Goal: Information Seeking & Learning: Check status

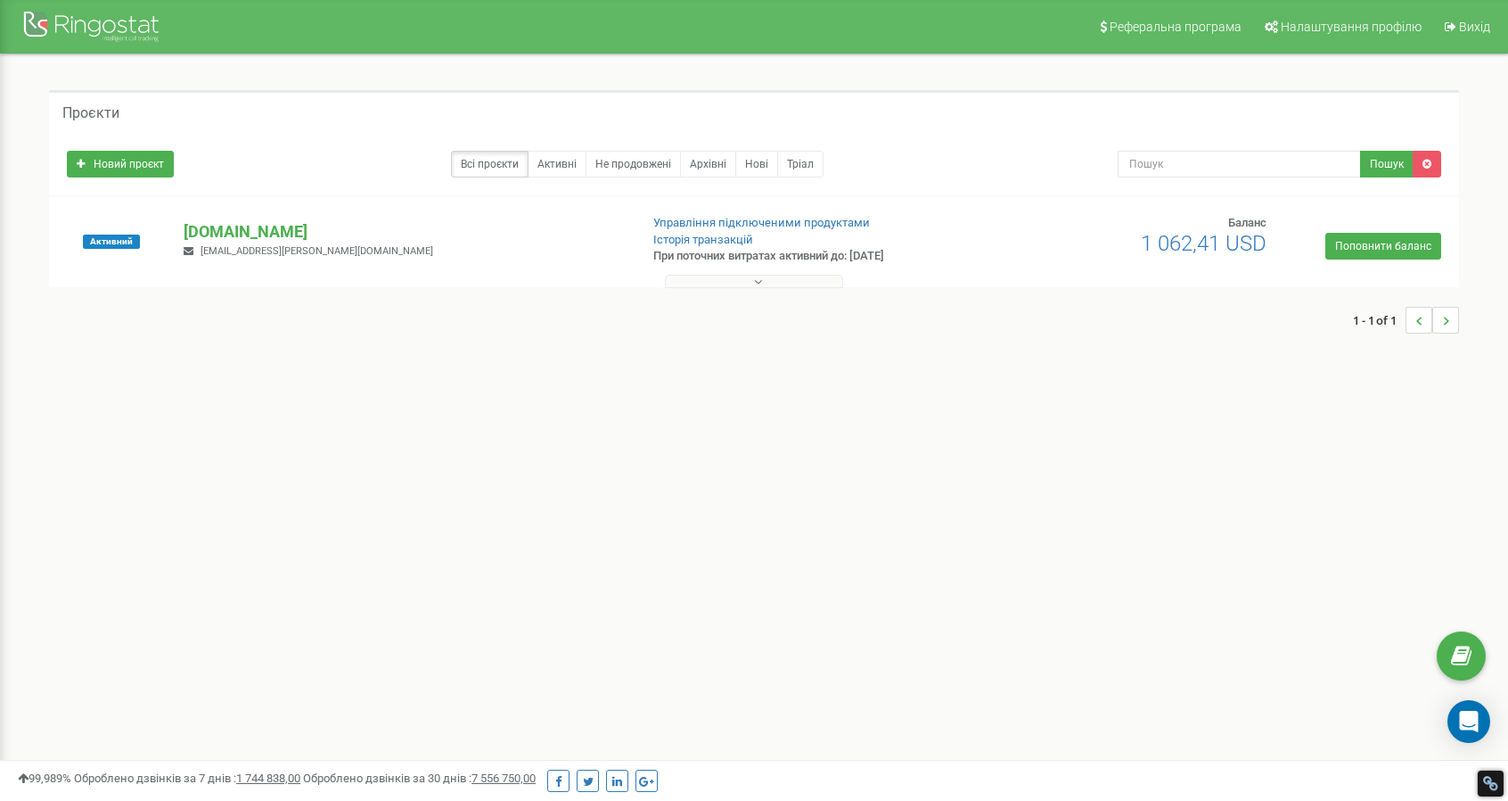
click at [759, 279] on icon at bounding box center [758, 281] width 8 height 12
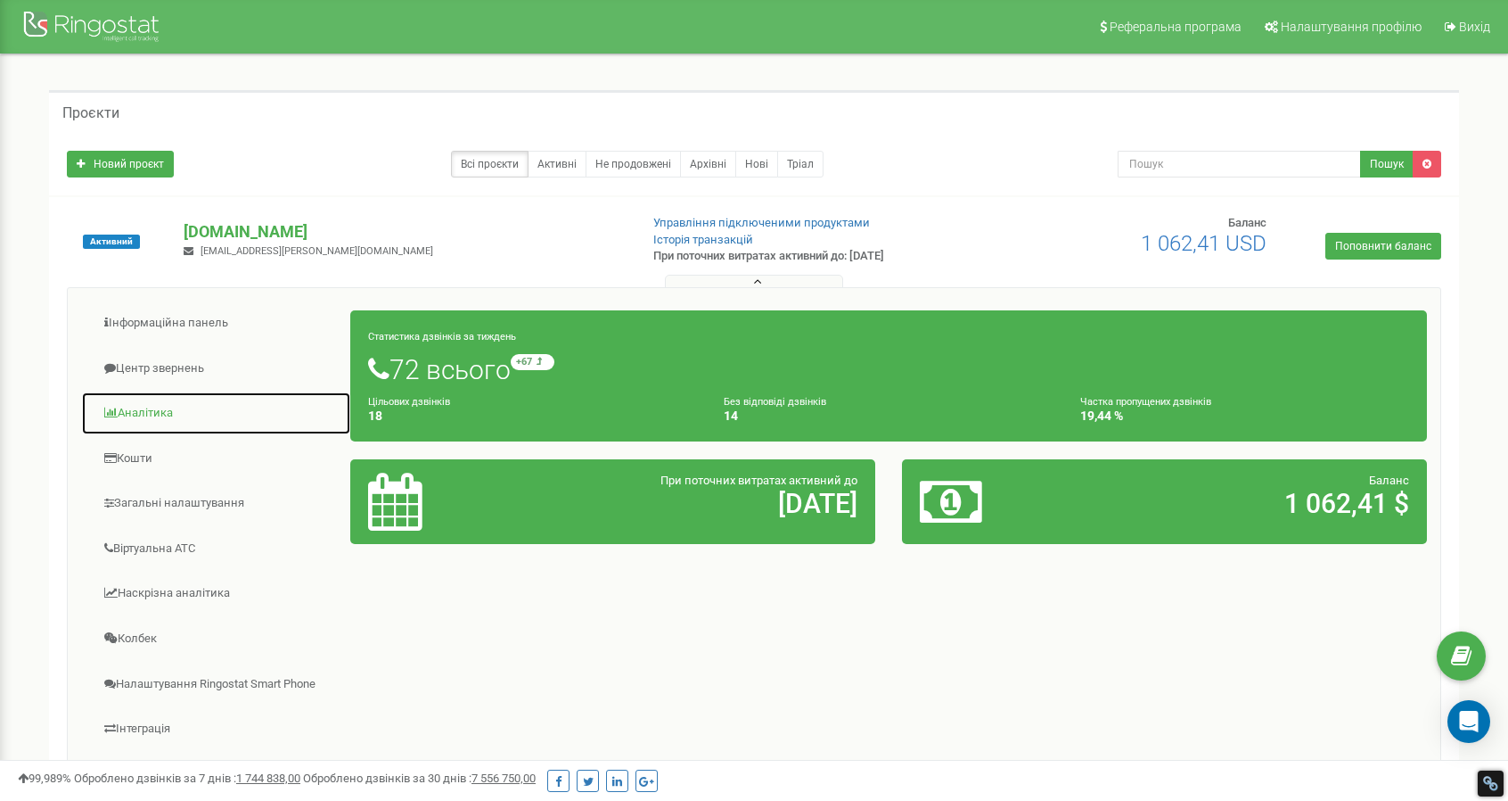
click at [160, 411] on link "Аналiтика" at bounding box center [216, 413] width 270 height 44
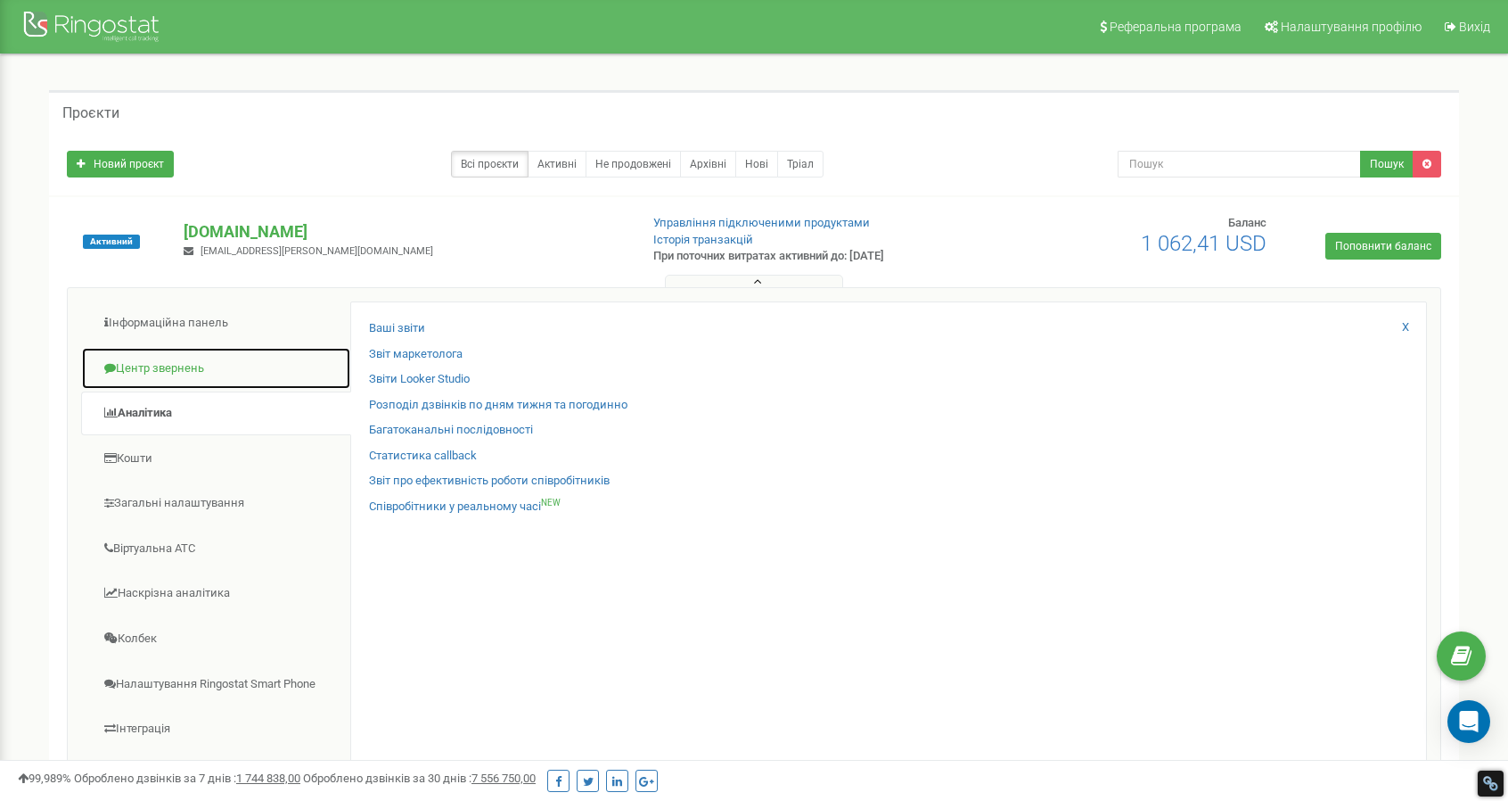
click at [178, 363] on link "Центр звернень" at bounding box center [216, 369] width 270 height 44
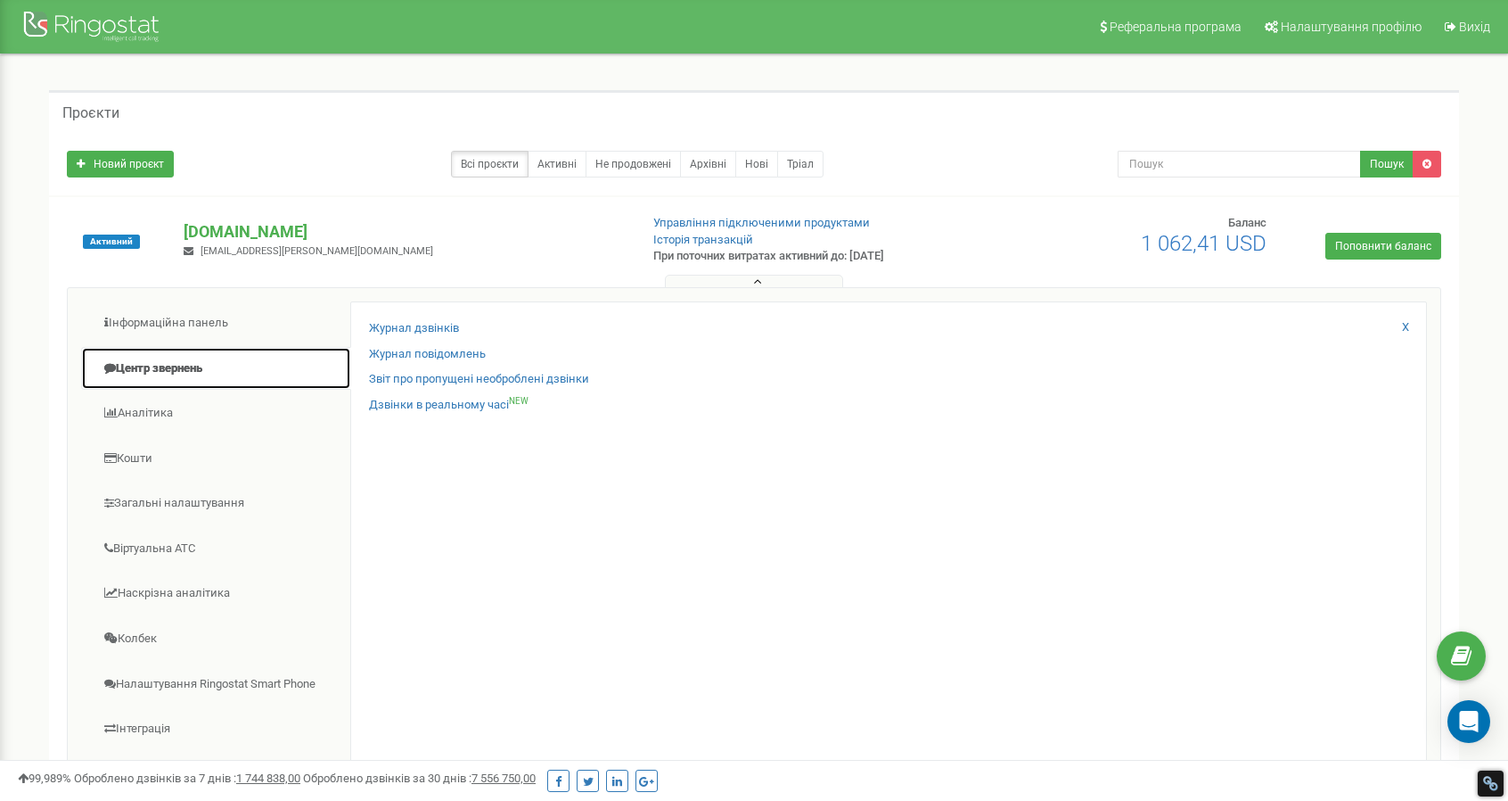
click at [101, 367] on link "Центр звернень" at bounding box center [216, 369] width 270 height 44
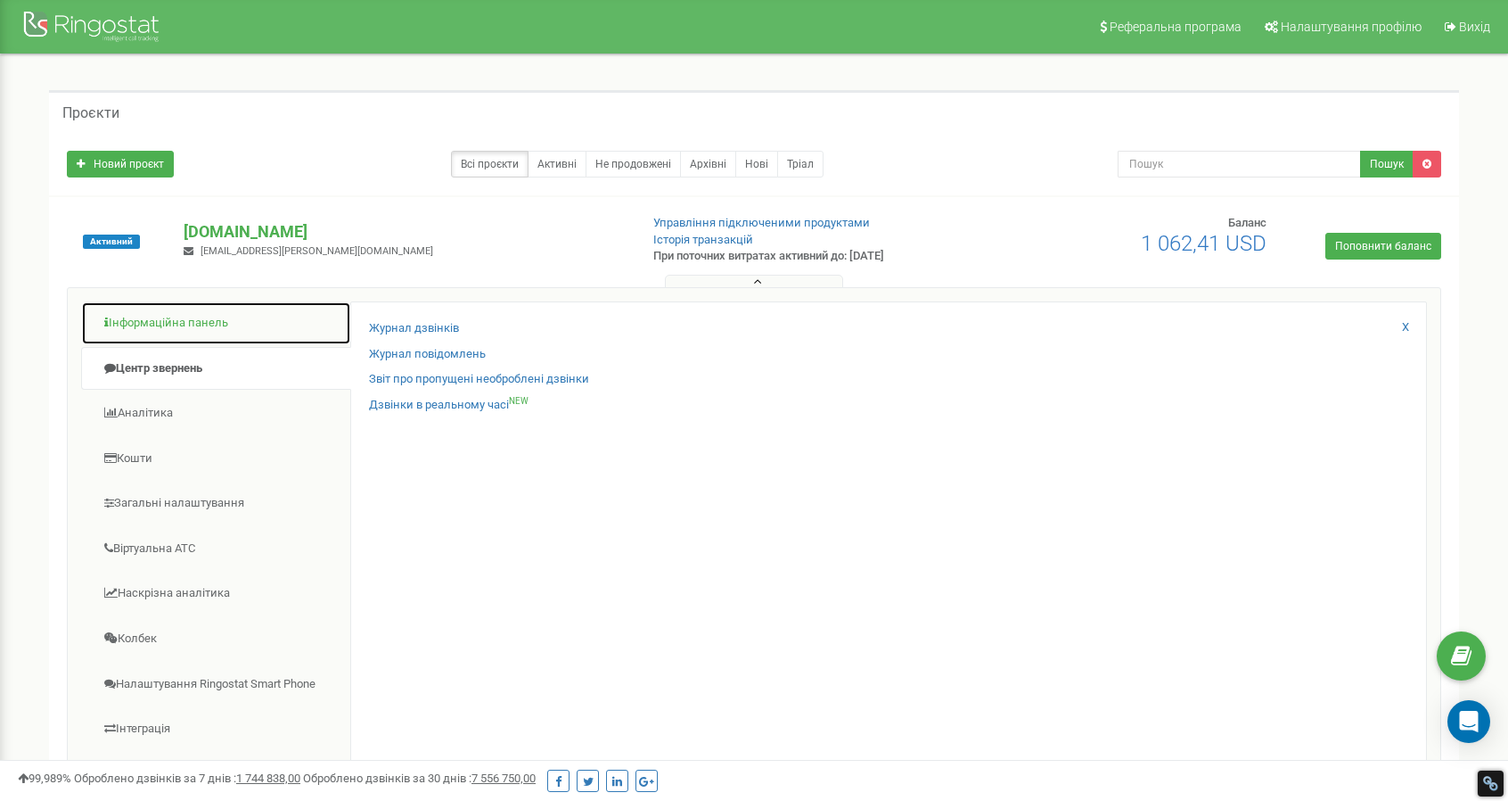
click at [118, 318] on link "Інформаційна панель" at bounding box center [216, 323] width 270 height 44
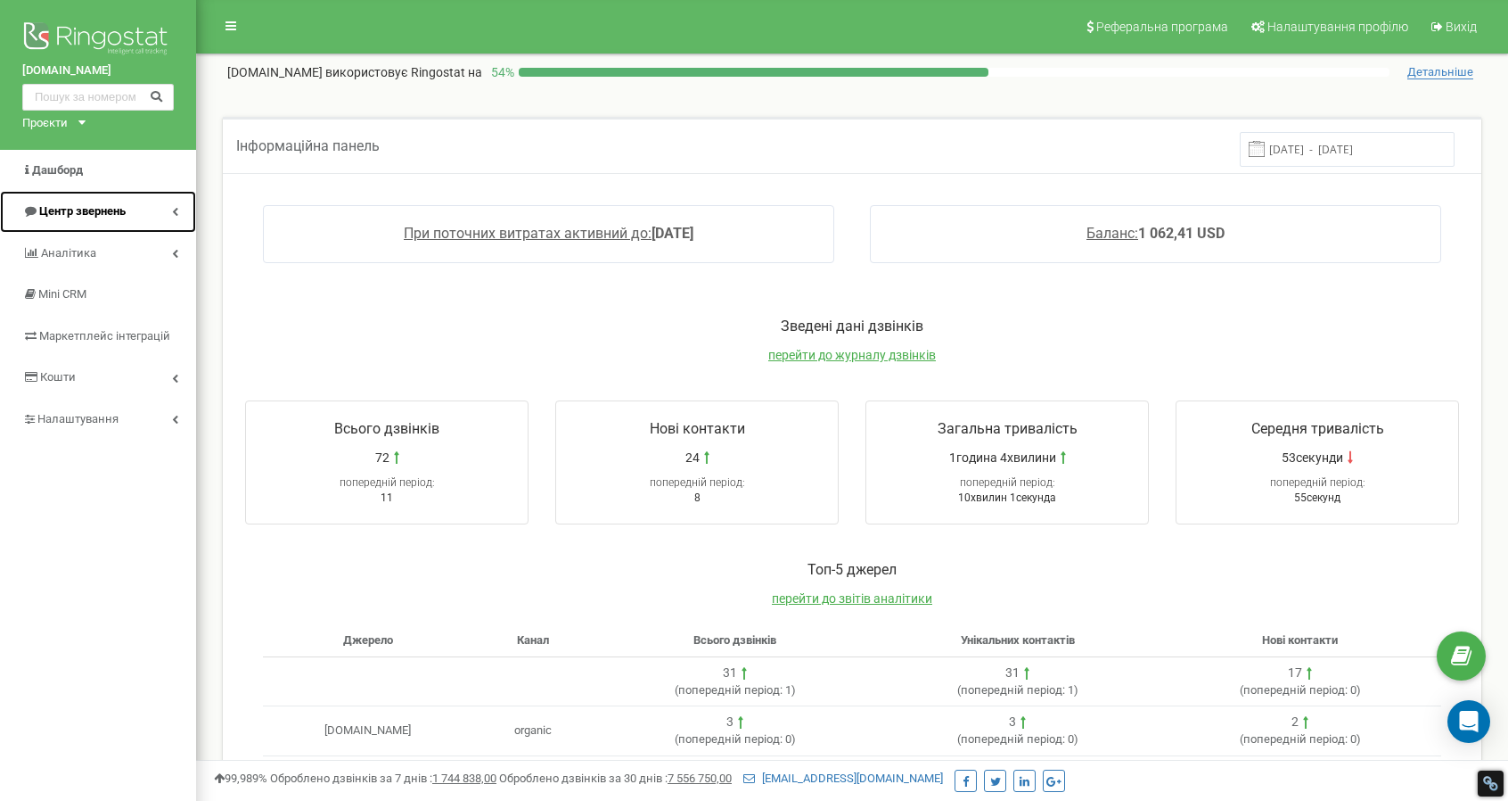
click at [176, 209] on icon at bounding box center [175, 211] width 6 height 9
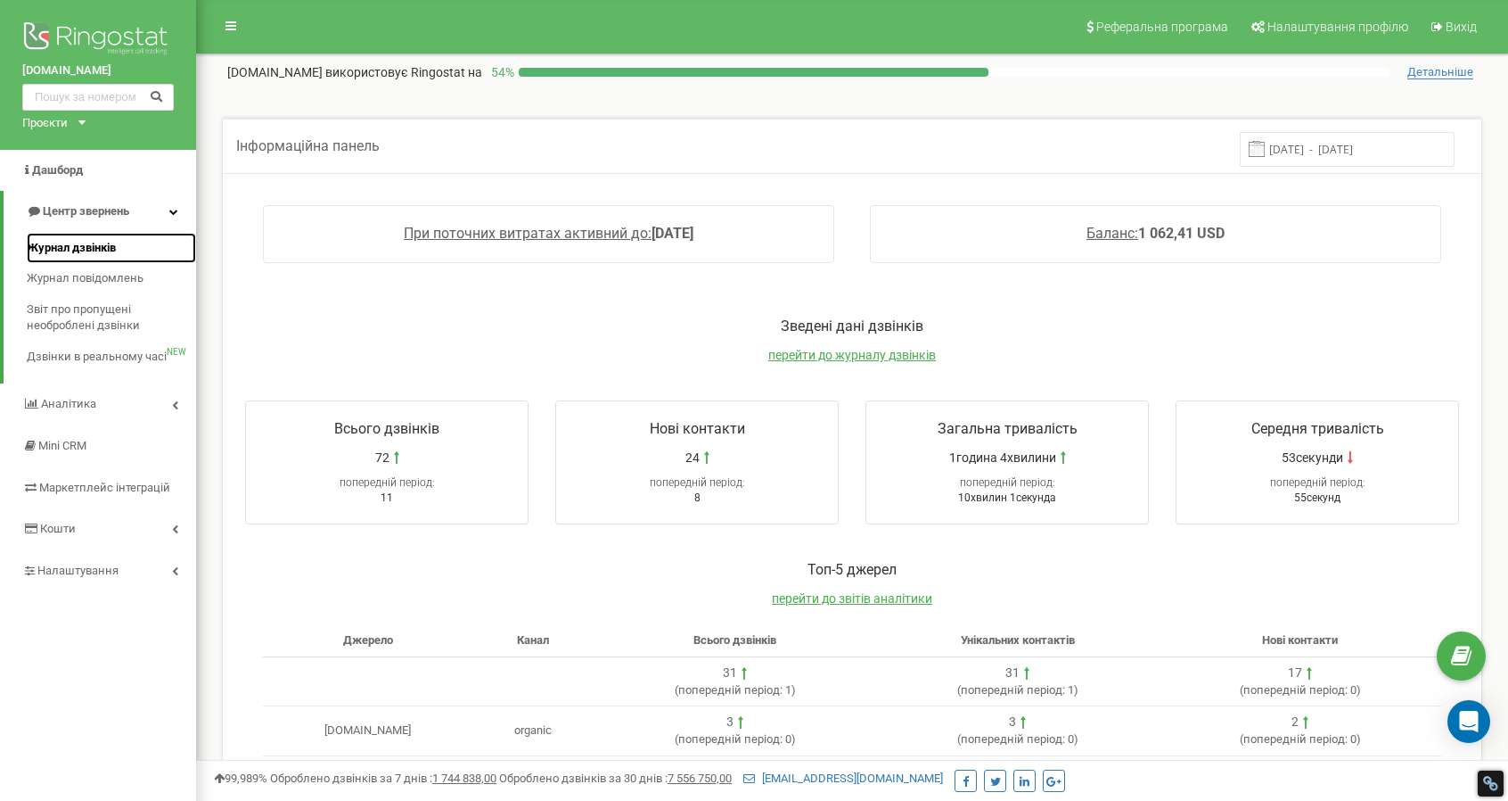
click at [89, 241] on span "Журнал дзвінків" at bounding box center [71, 248] width 89 height 17
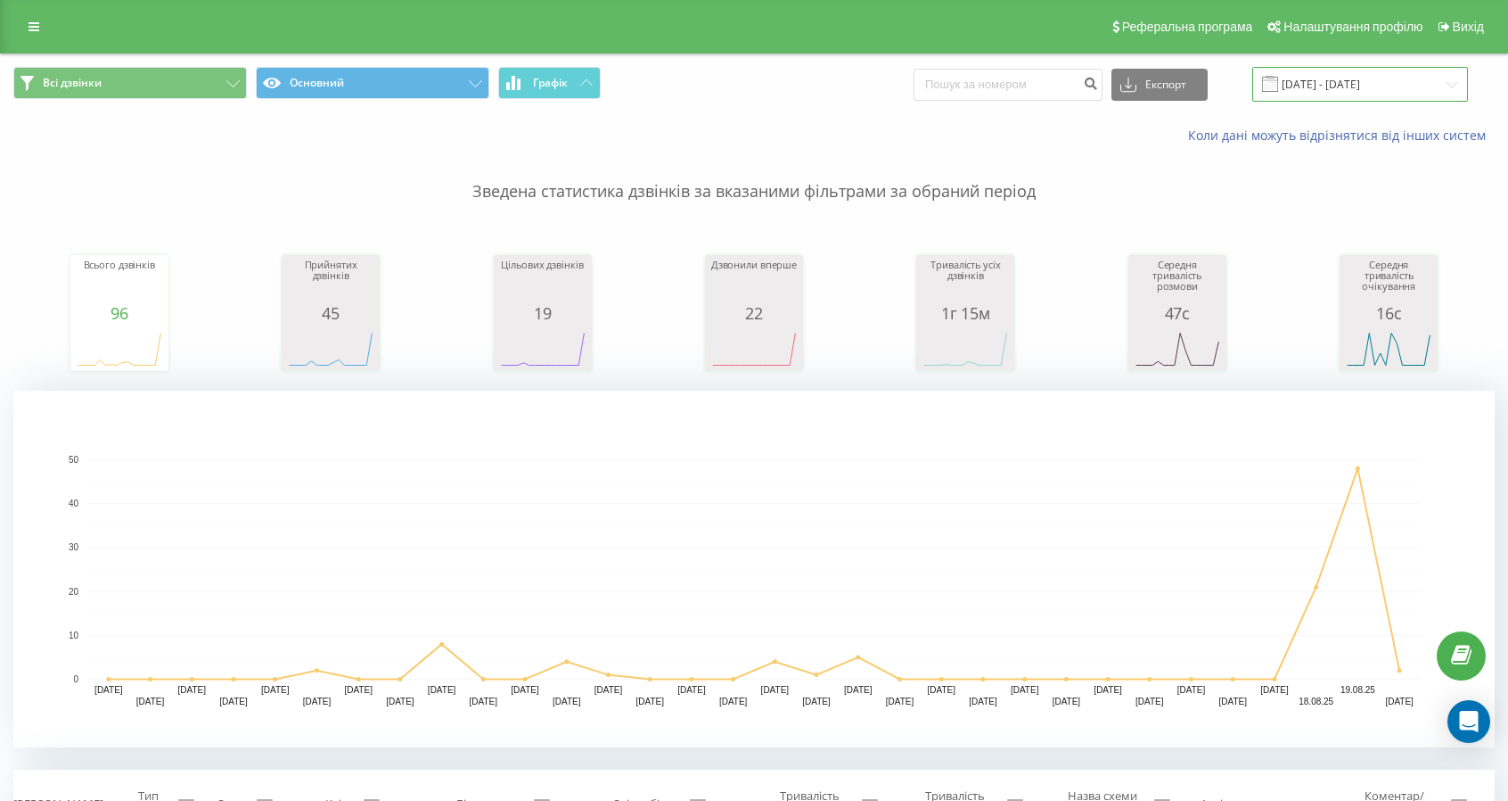
click at [1312, 78] on input "20.07.2025 - 20.08.2025" at bounding box center [1360, 84] width 216 height 35
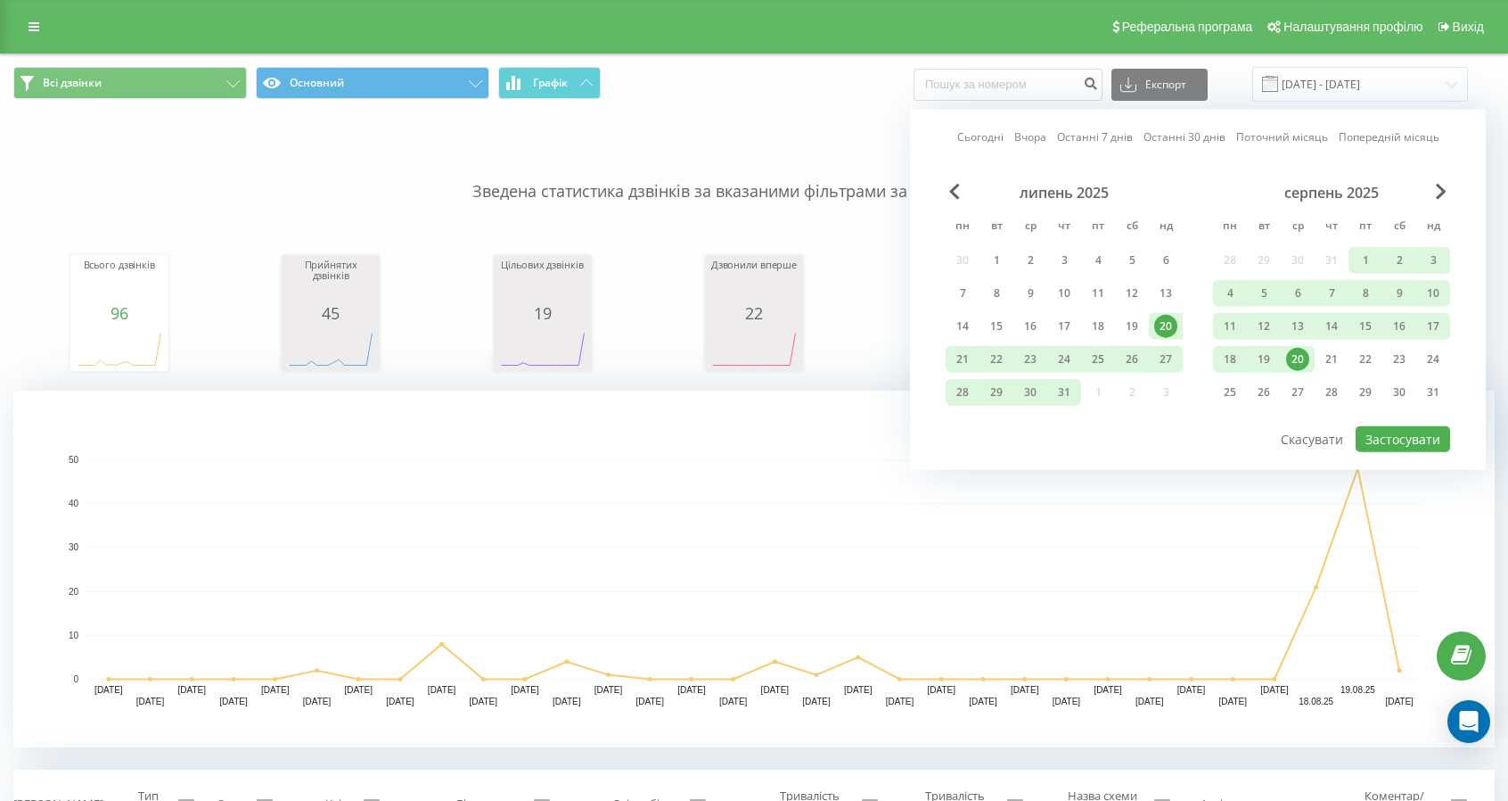
click at [1293, 357] on div "20" at bounding box center [1297, 359] width 23 height 23
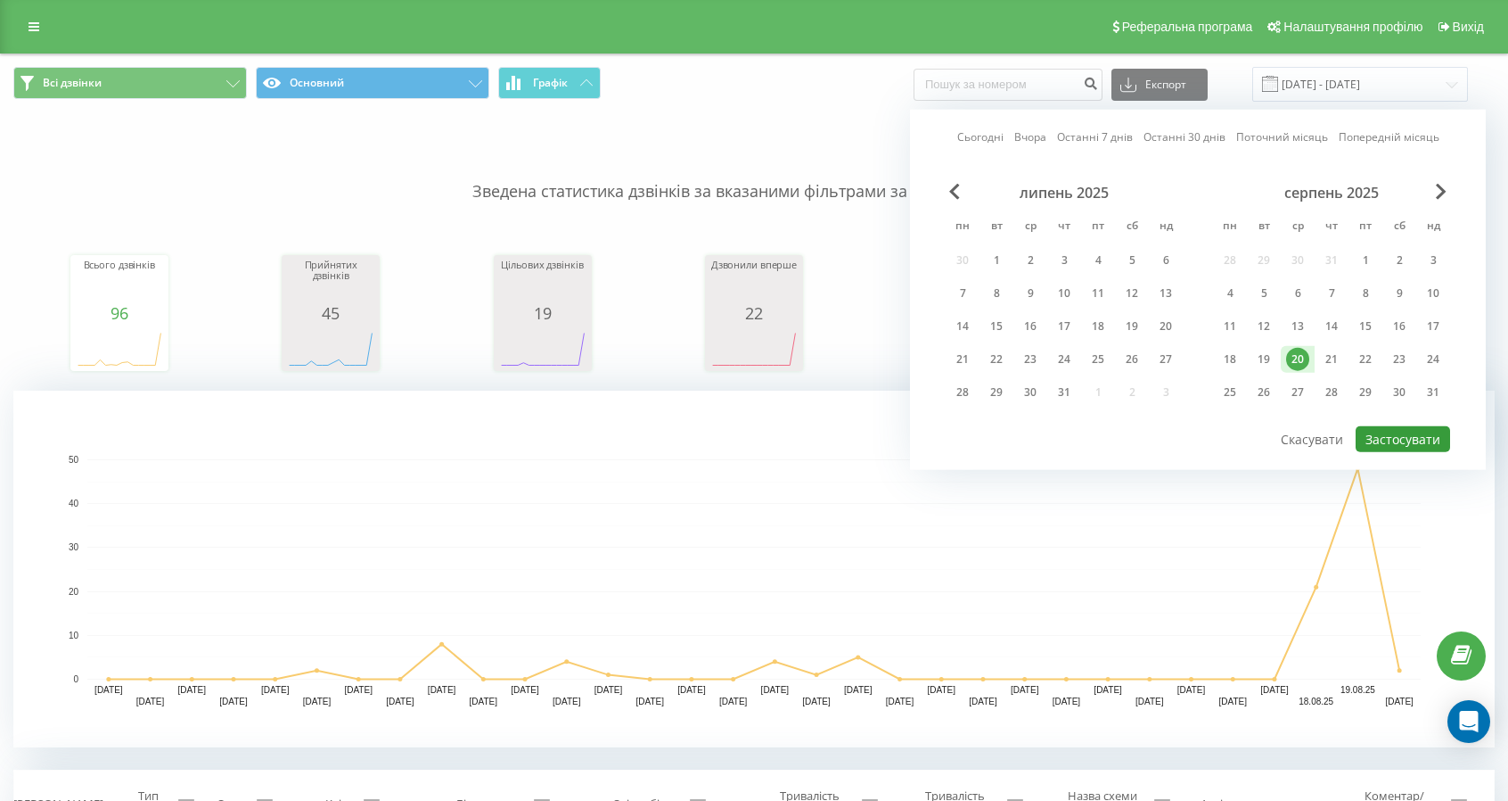
click at [1394, 428] on button "Застосувати" at bounding box center [1403, 439] width 94 height 26
type input "[DATE] - [DATE]"
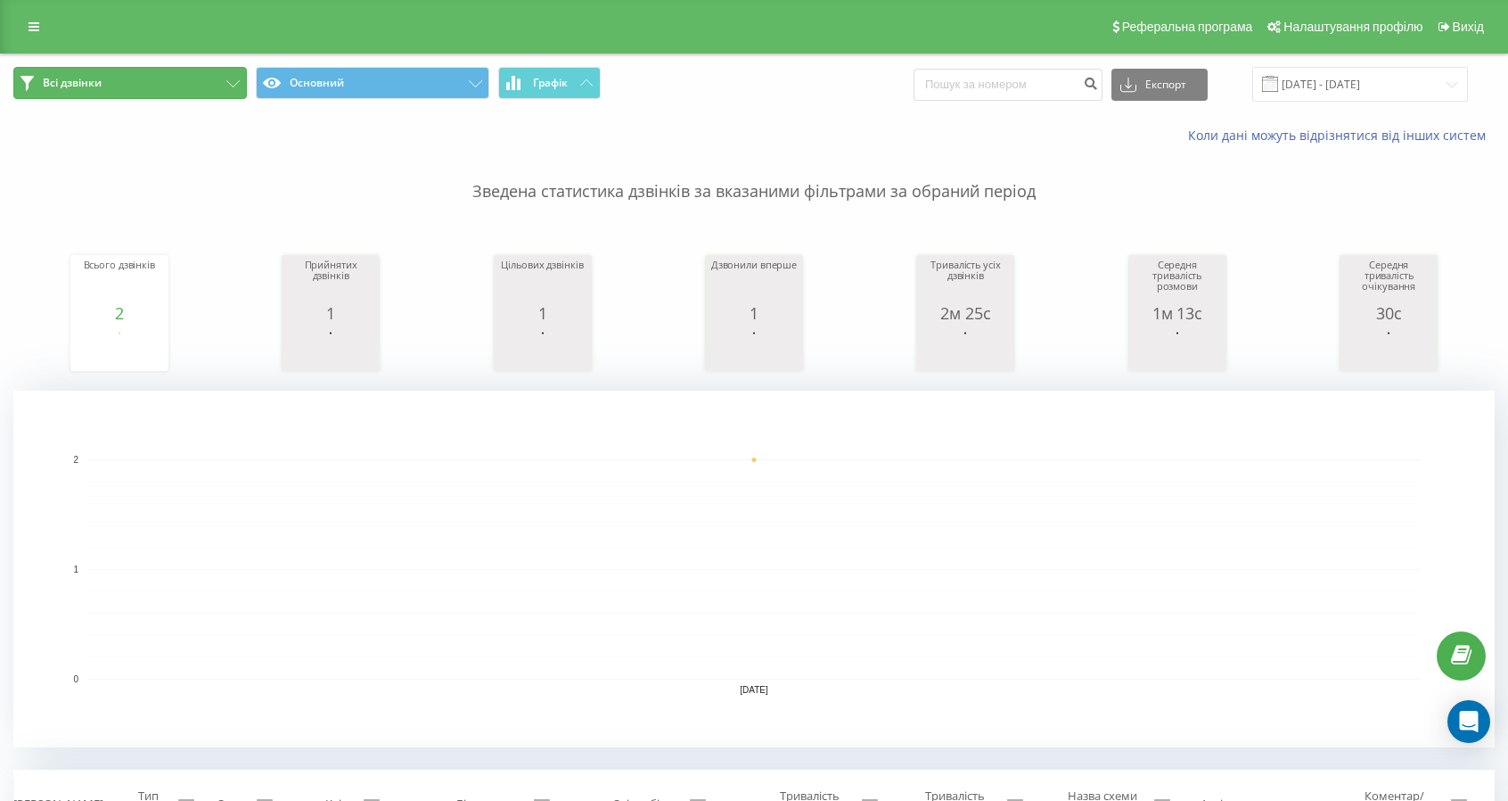
click at [143, 88] on button "Всі дзвінки" at bounding box center [130, 83] width 234 height 32
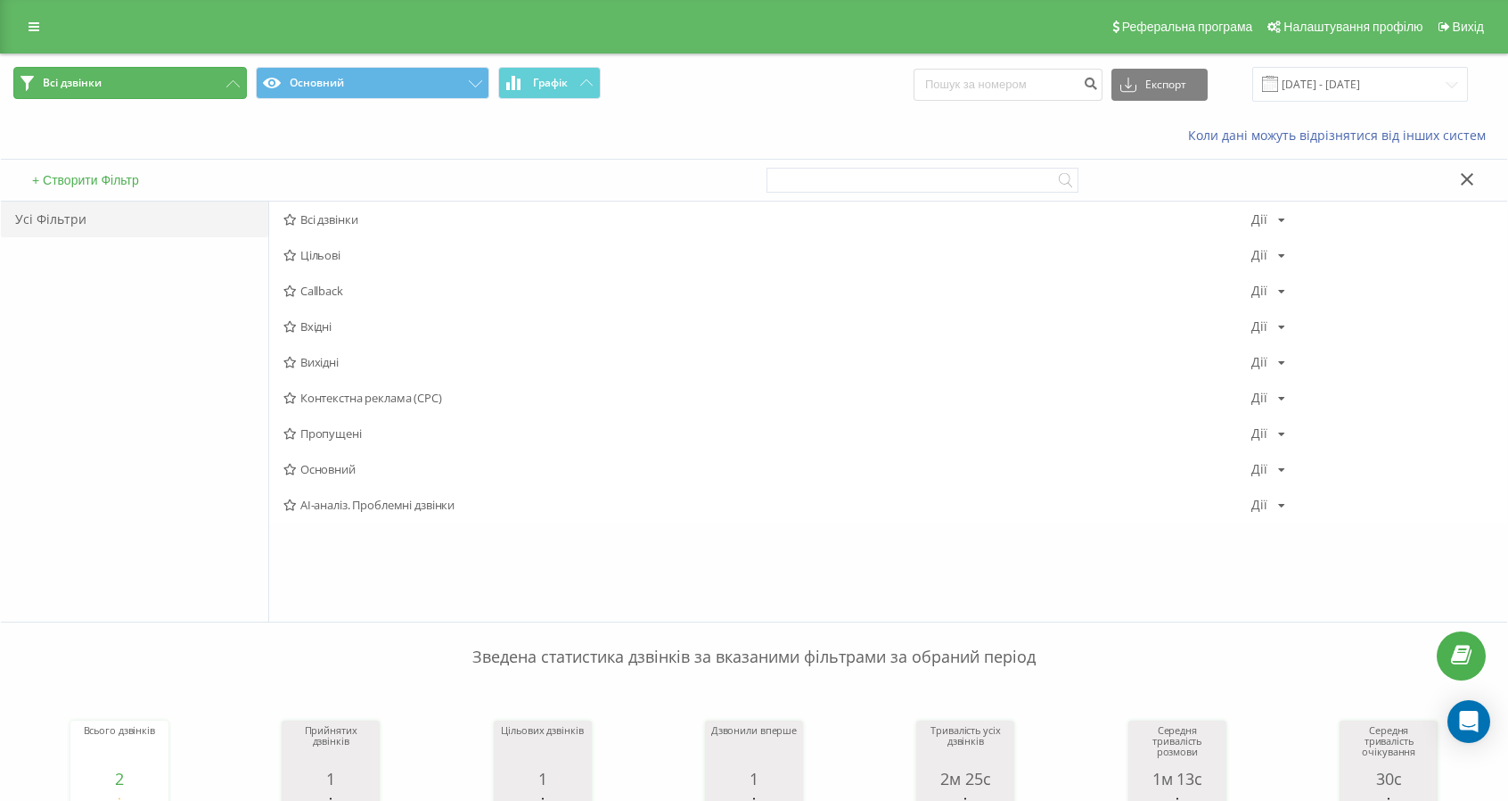
click at [171, 75] on button "Всі дзвінки" at bounding box center [130, 83] width 234 height 32
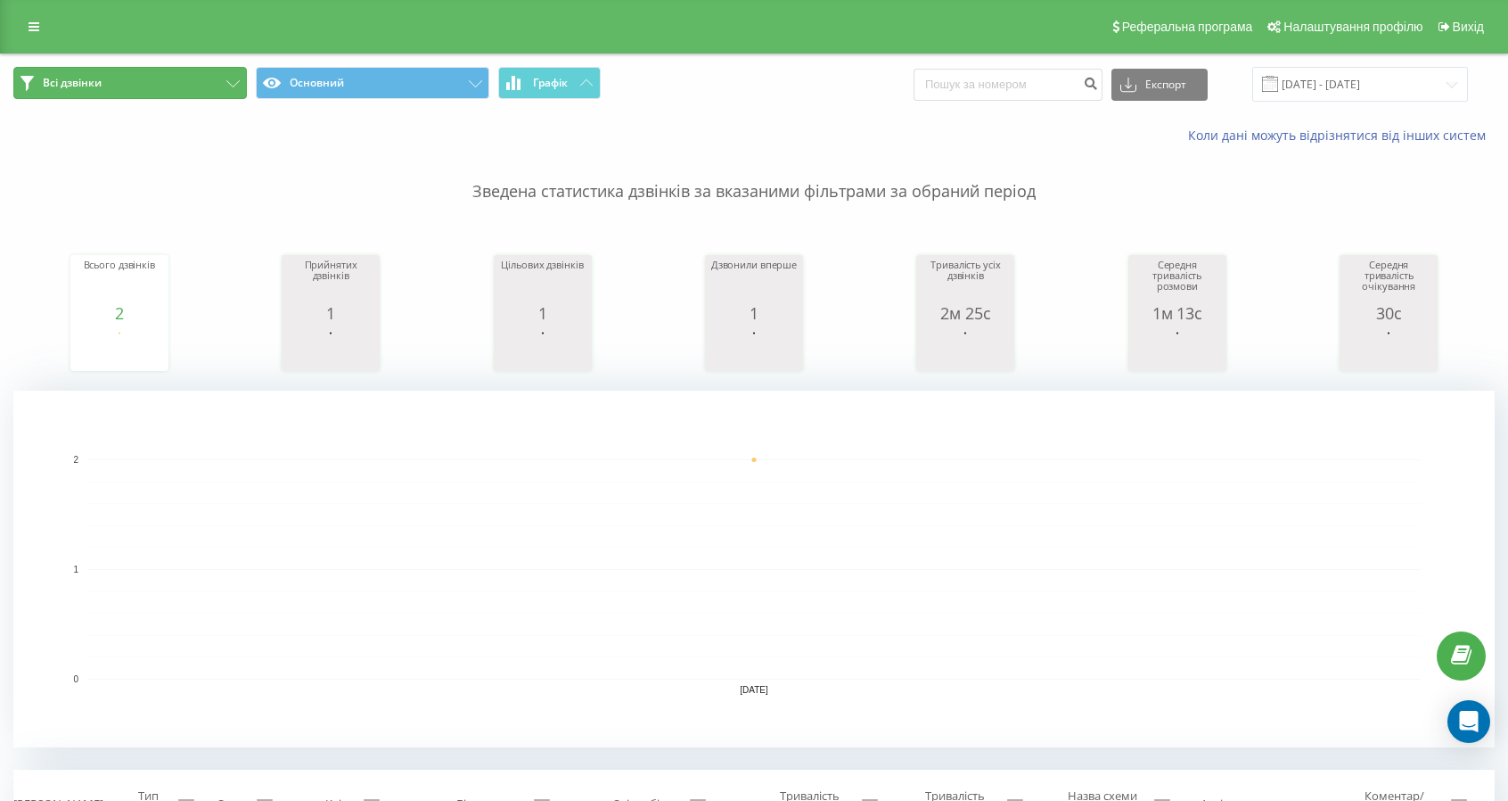
click at [78, 81] on span "Всі дзвінки" at bounding box center [72, 83] width 59 height 14
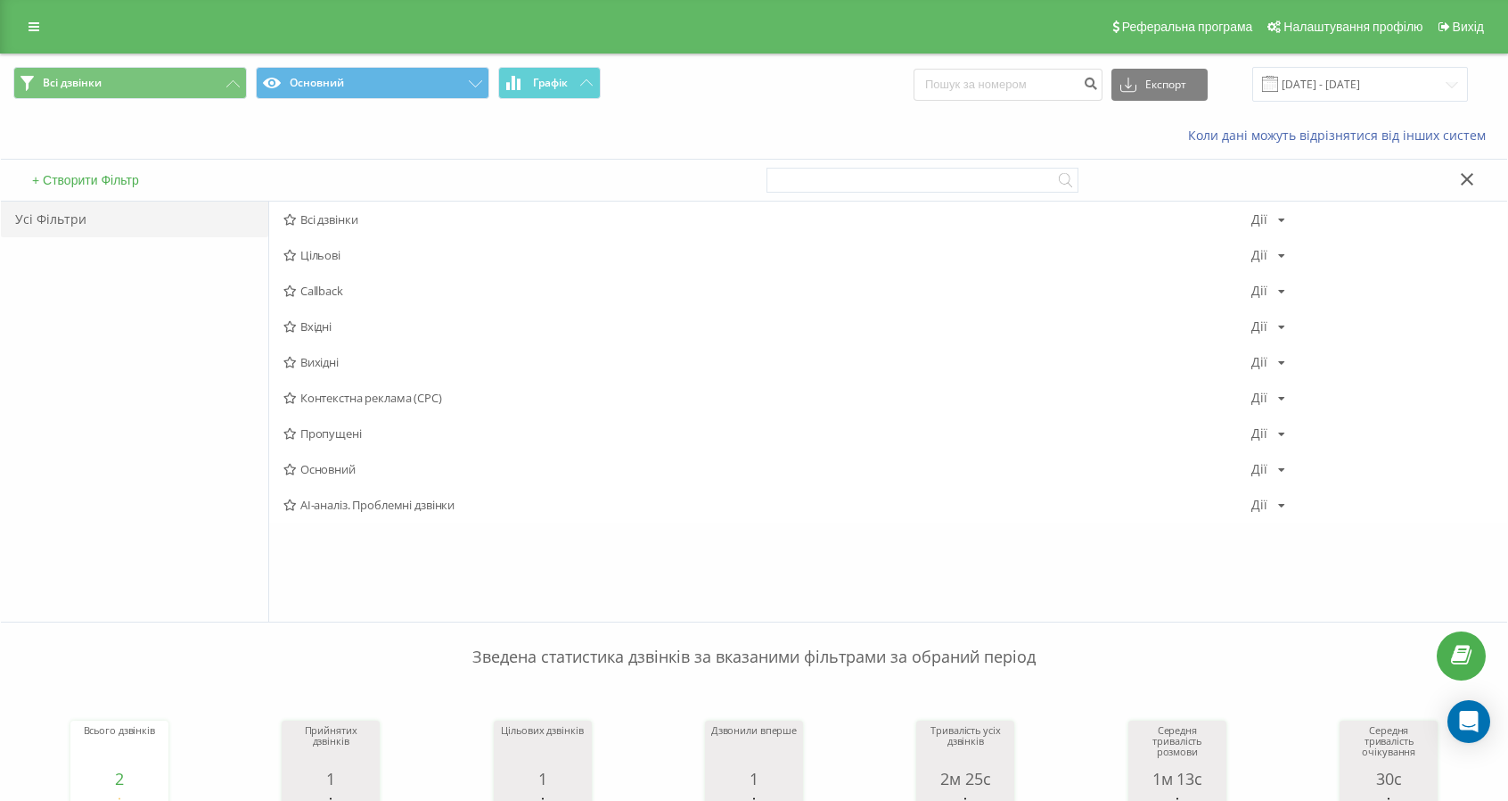
click at [30, 12] on div "Реферальна програма Налаштування профілю Вихід" at bounding box center [754, 26] width 1508 height 53
click at [36, 27] on icon at bounding box center [34, 27] width 11 height 12
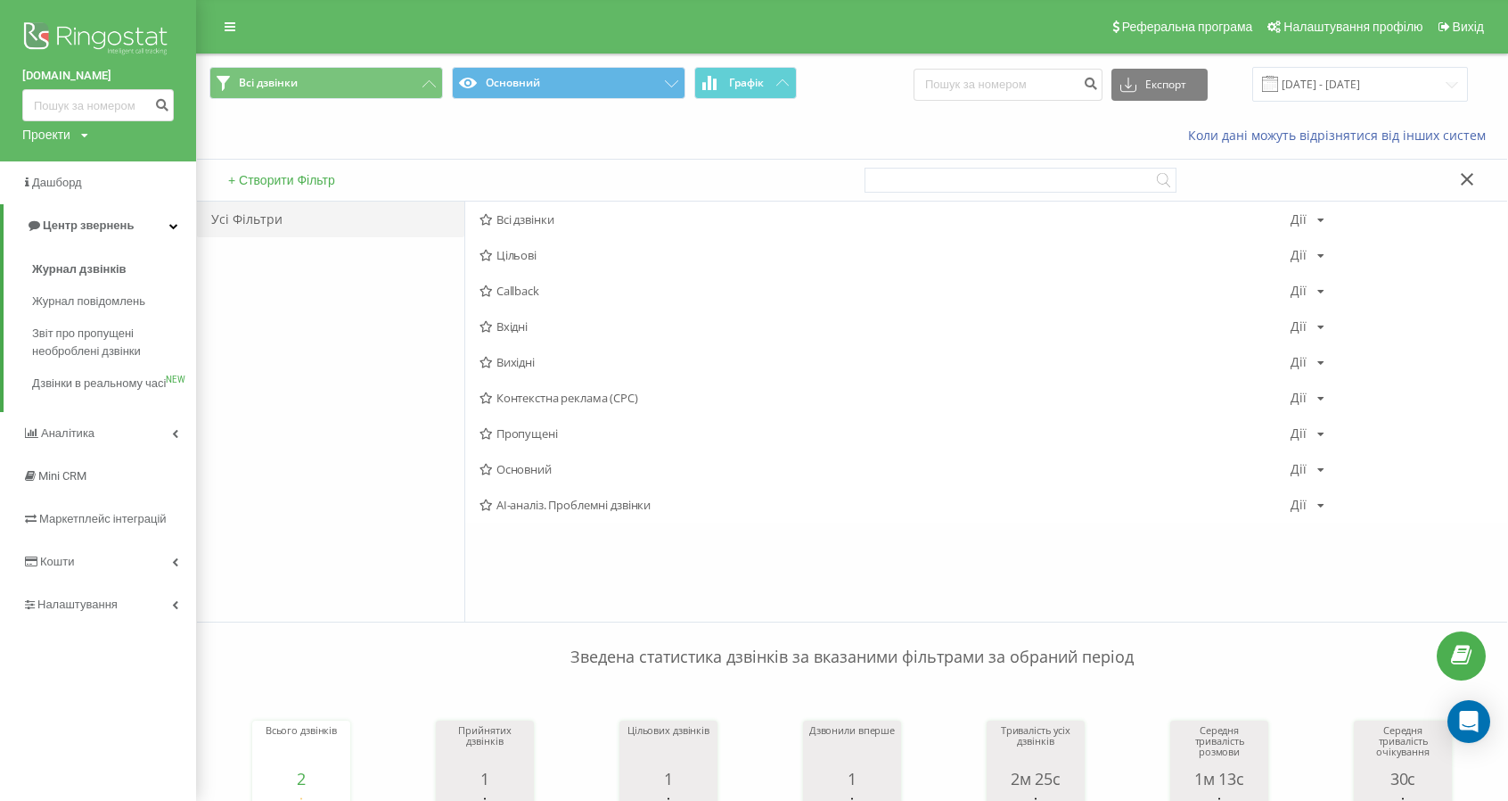
click at [53, 37] on img at bounding box center [98, 40] width 152 height 45
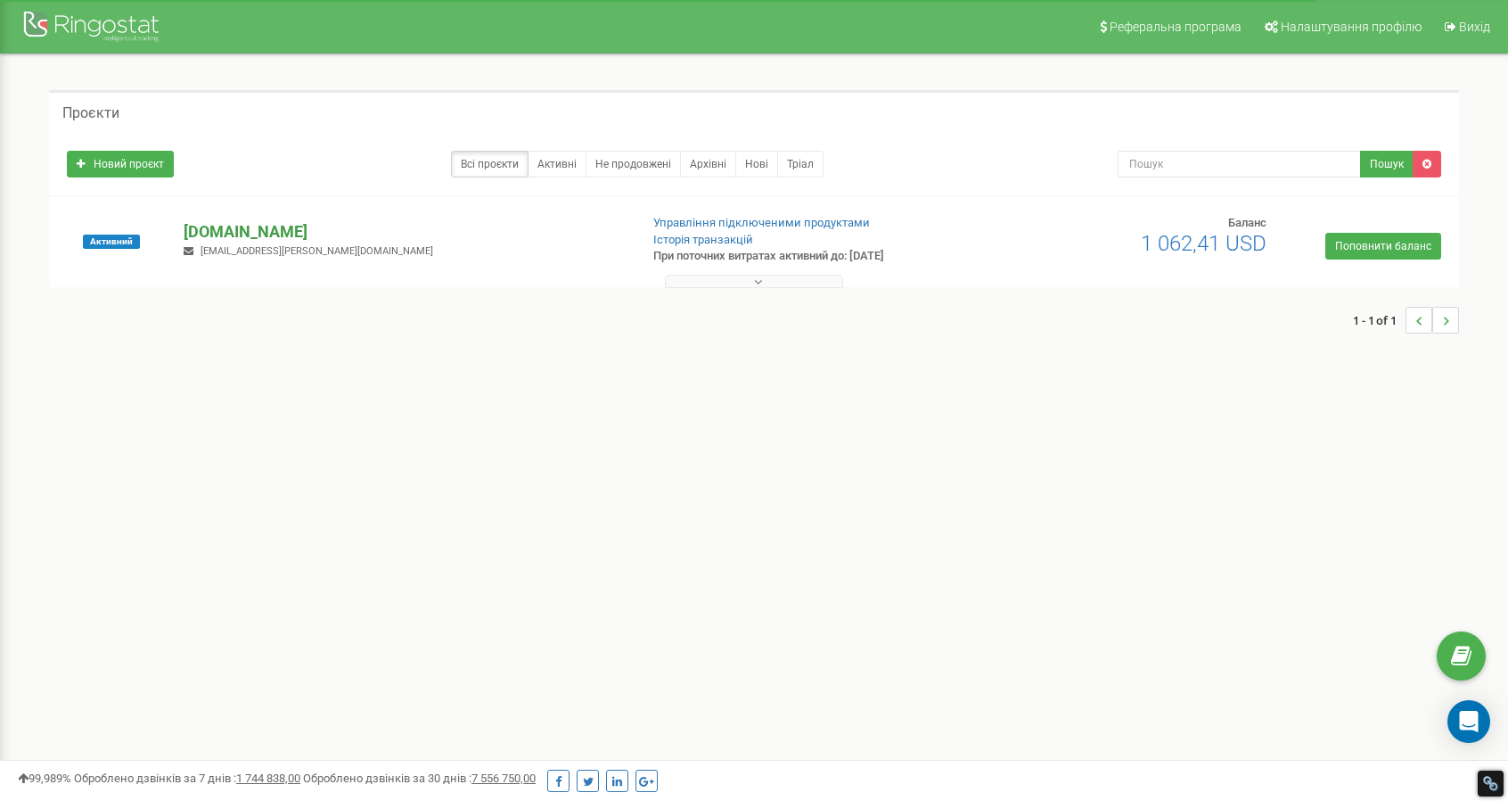
click at [271, 229] on p "[DOMAIN_NAME]" at bounding box center [404, 231] width 440 height 23
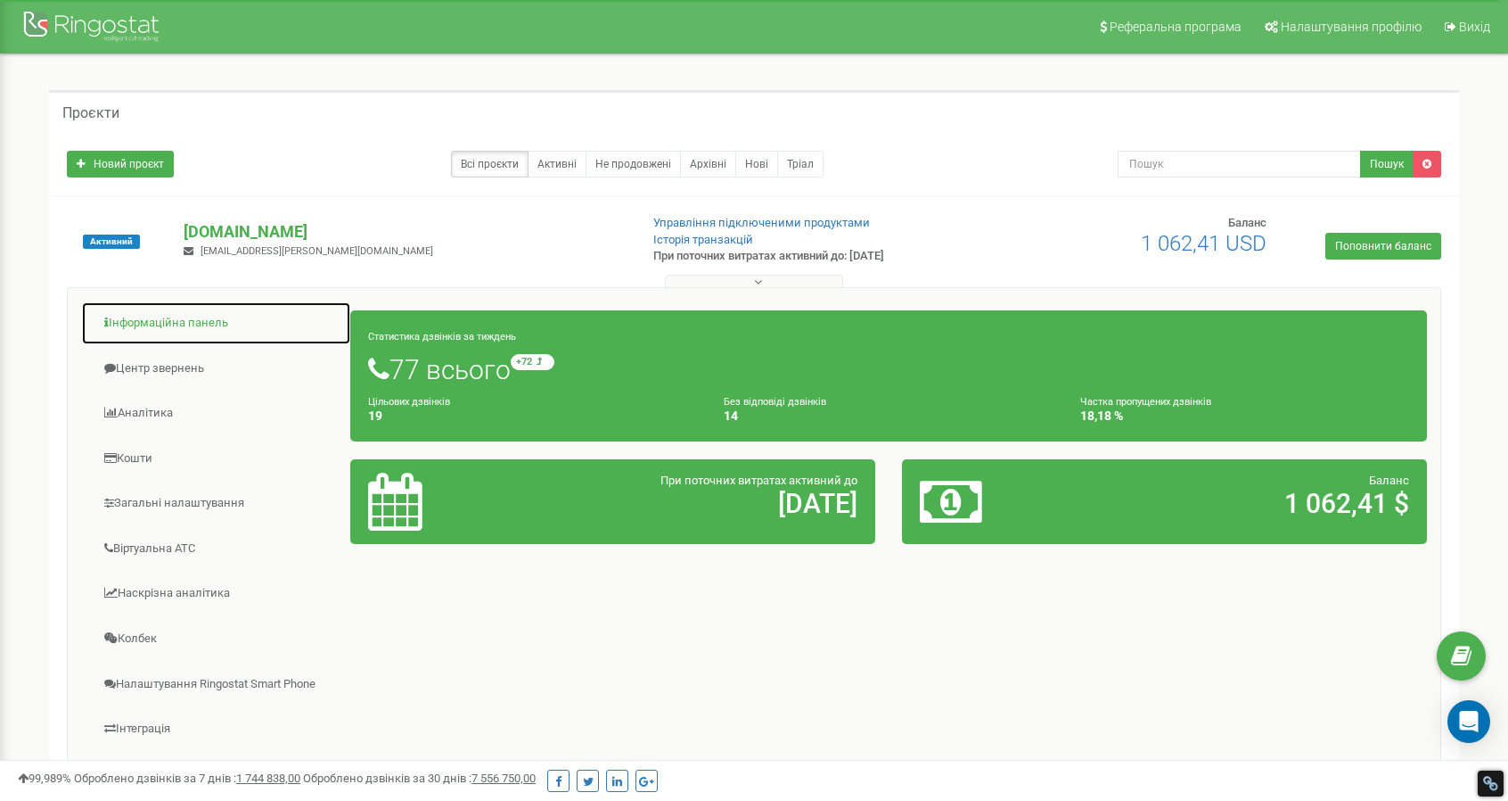
click at [161, 324] on link "Інформаційна панель" at bounding box center [216, 323] width 270 height 44
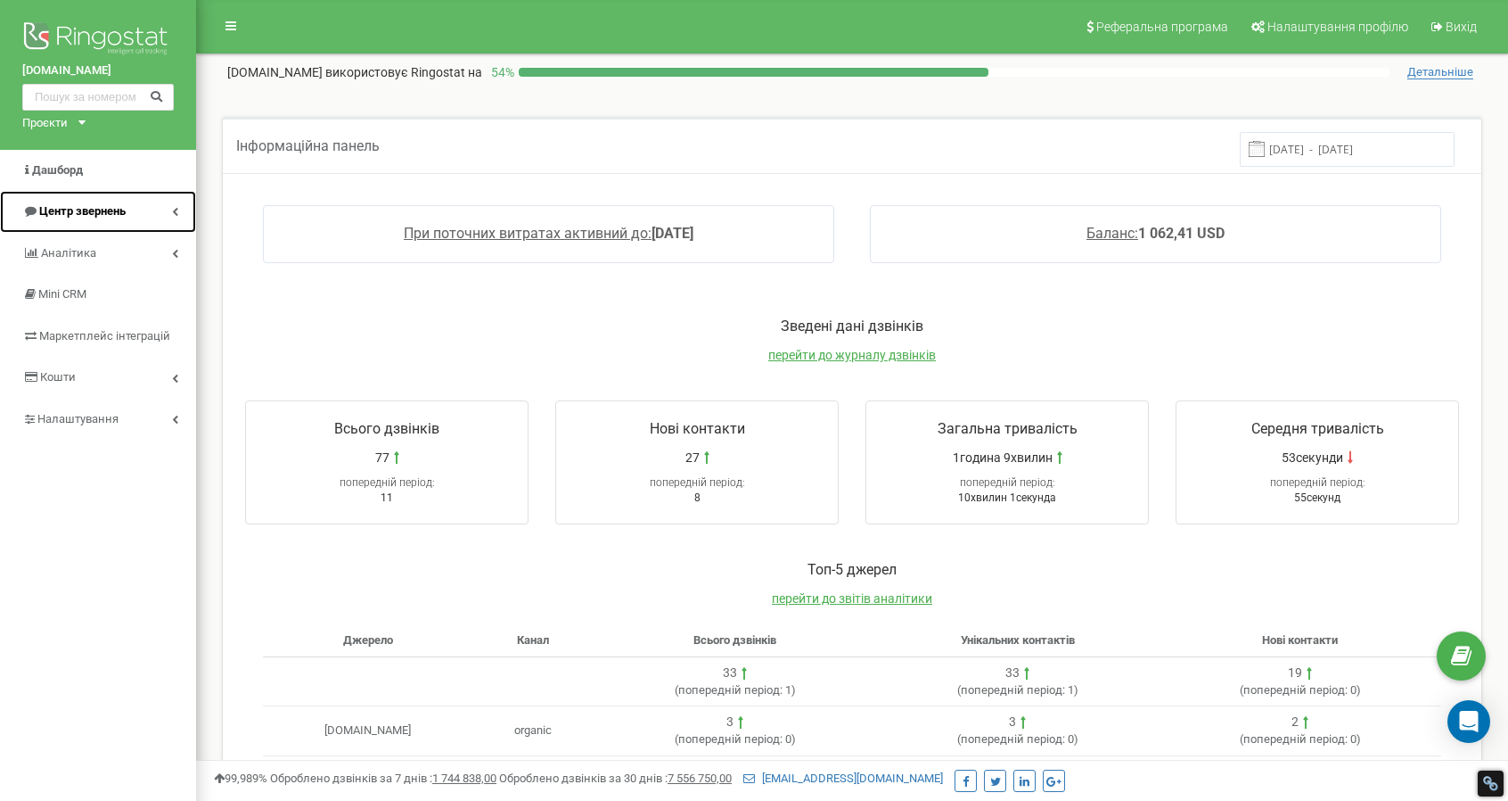
click at [68, 211] on span "Центр звернень" at bounding box center [82, 210] width 86 height 13
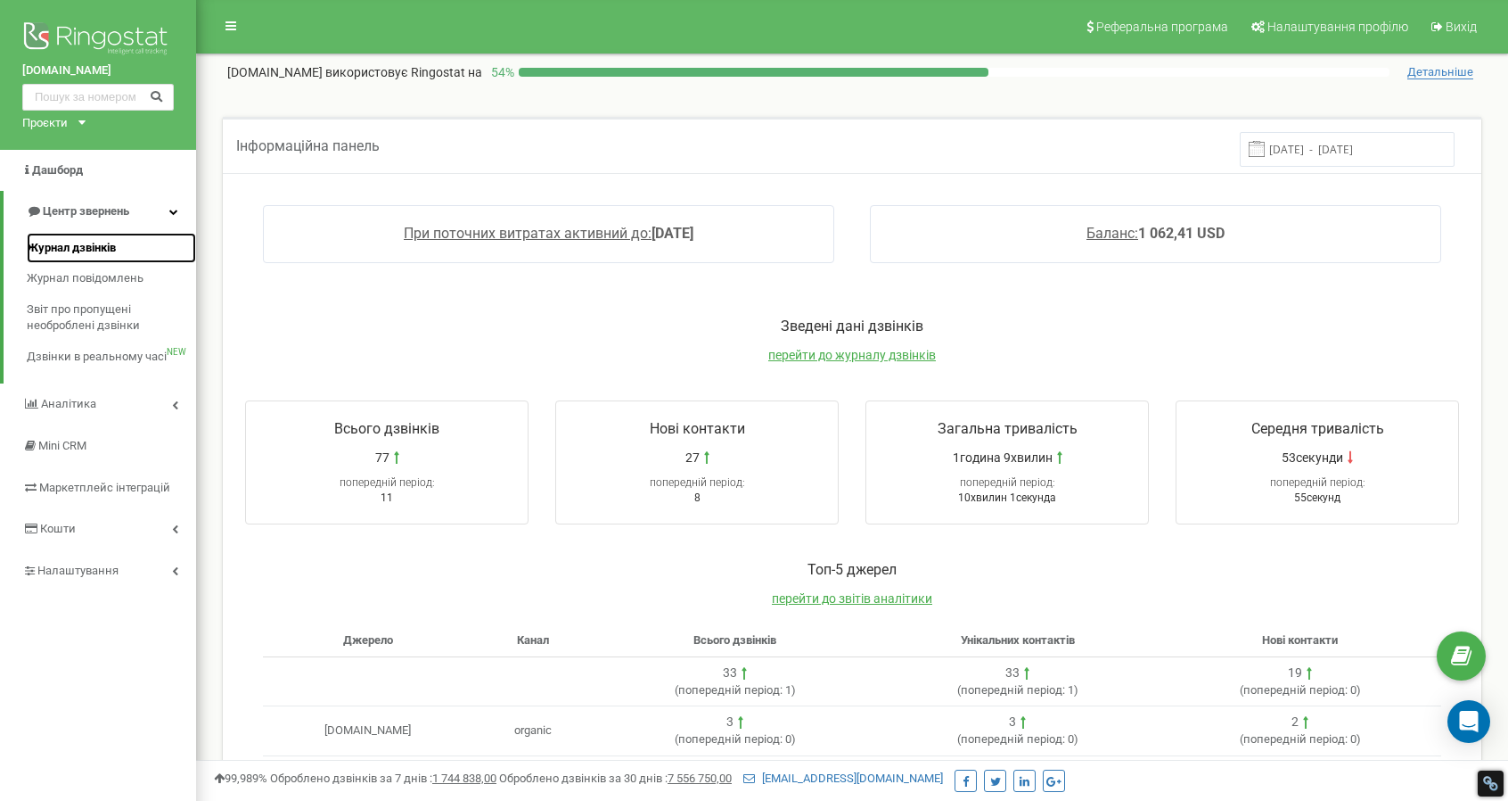
click at [68, 247] on span "Журнал дзвінків" at bounding box center [71, 248] width 89 height 17
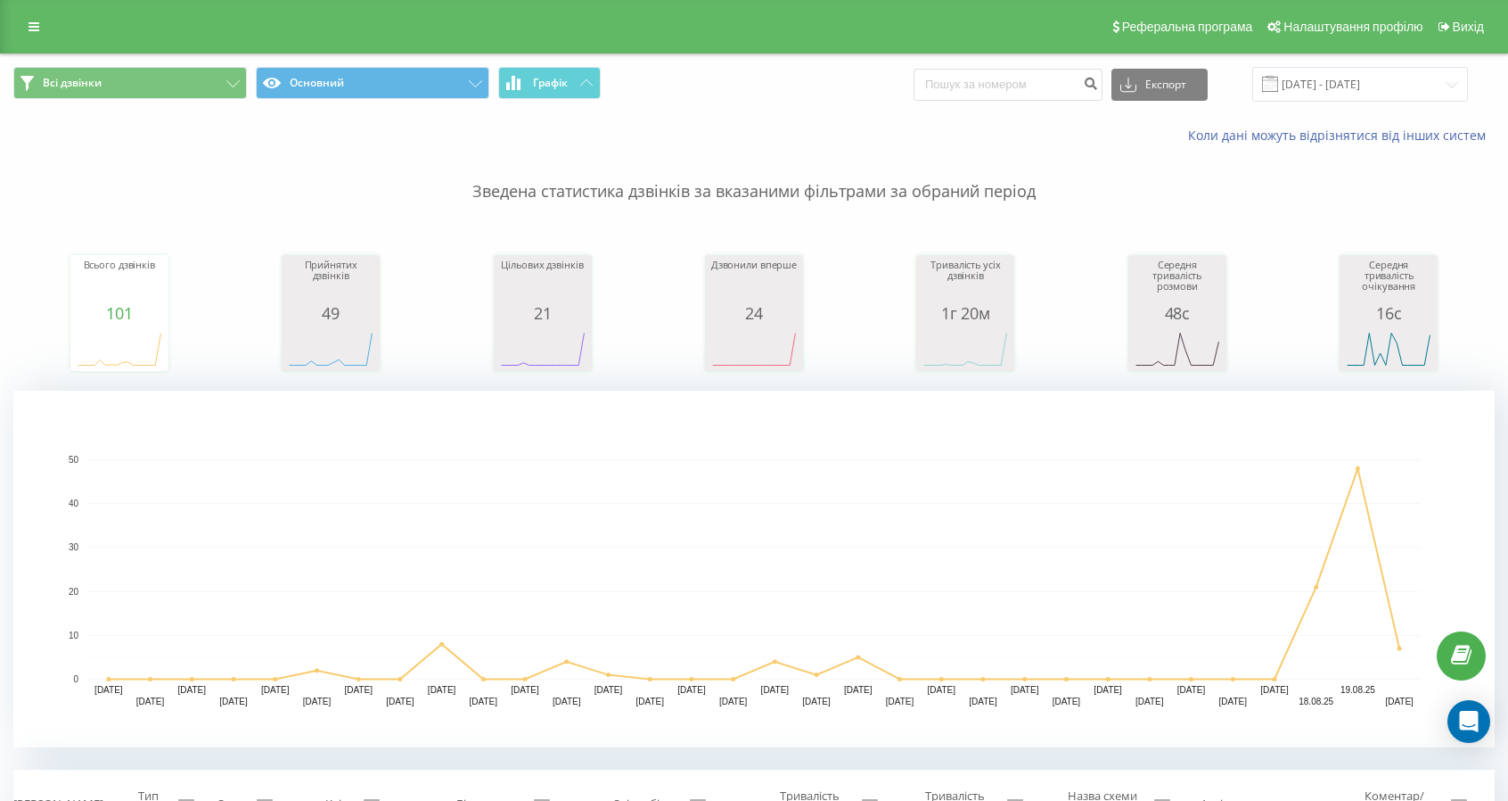
click at [1278, 84] on span at bounding box center [1270, 84] width 16 height 16
click at [1360, 86] on input "20.07.2025 - 20.08.2025" at bounding box center [1360, 84] width 216 height 35
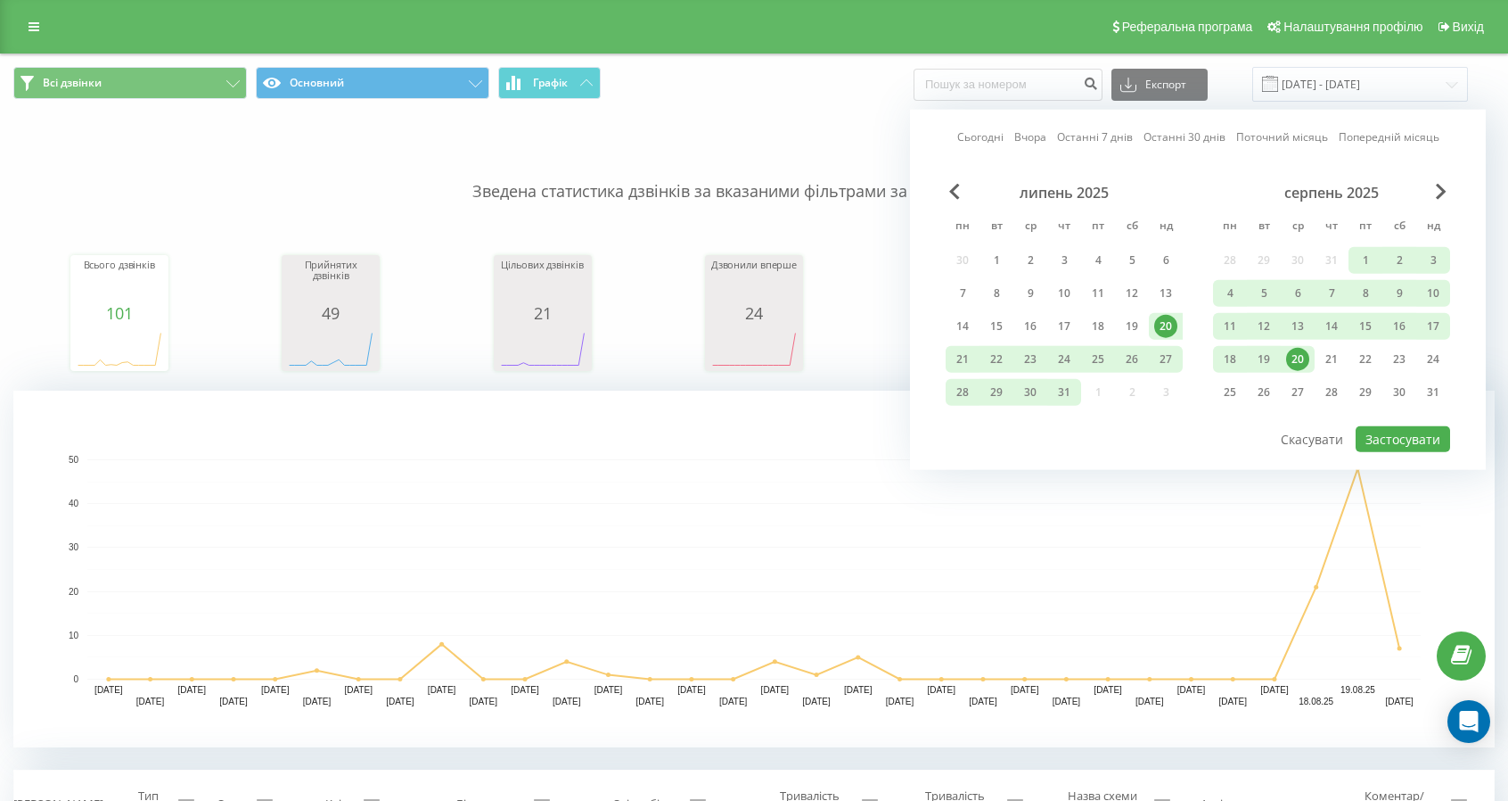
click at [1293, 355] on div "20" at bounding box center [1297, 359] width 23 height 23
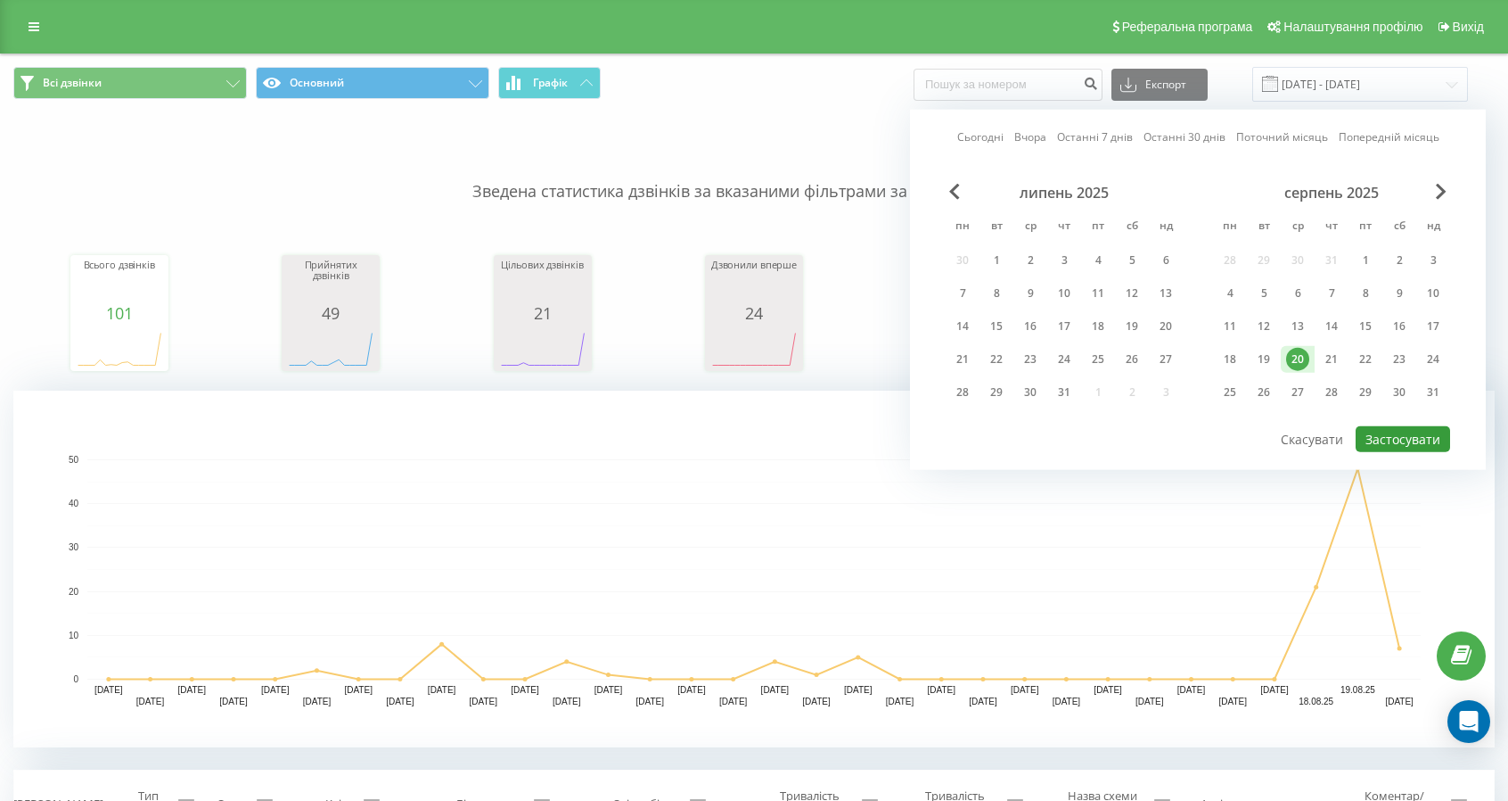
click at [1423, 435] on button "Застосувати" at bounding box center [1403, 439] width 94 height 26
type input "[DATE] - [DATE]"
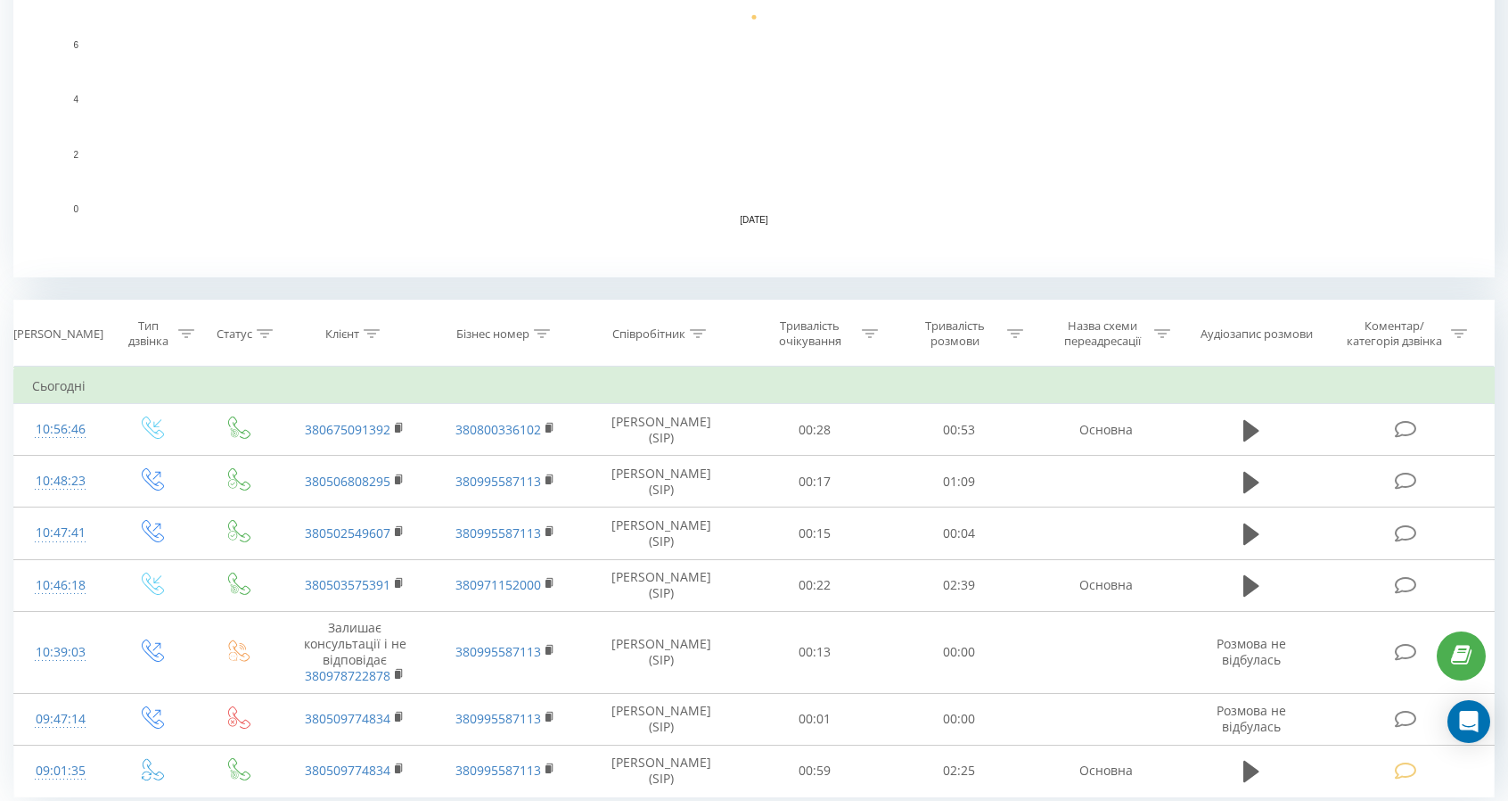
scroll to position [530, 0]
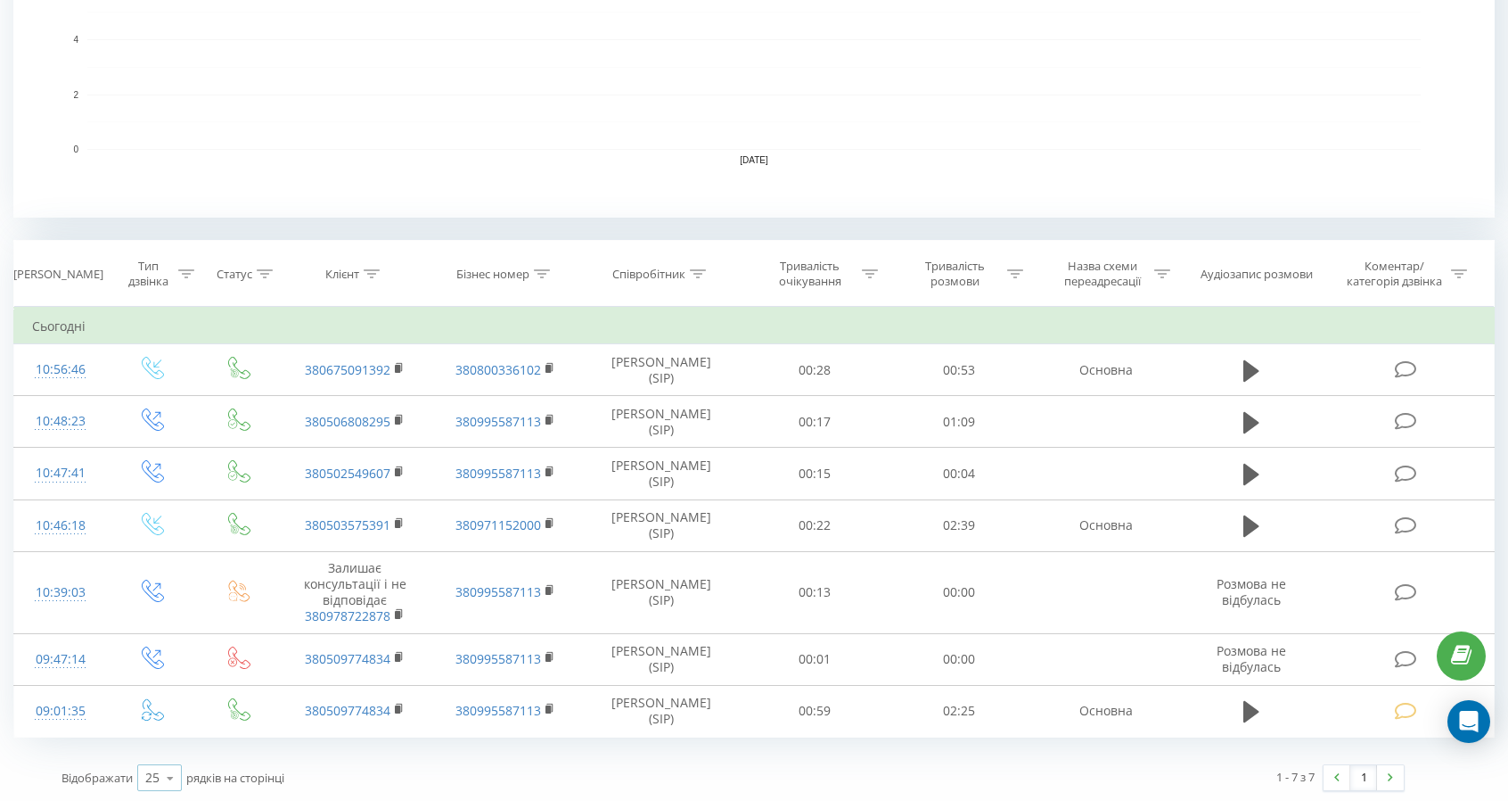
click at [169, 783] on icon at bounding box center [170, 777] width 27 height 35
click at [165, 743] on span "100" at bounding box center [155, 751] width 21 height 17
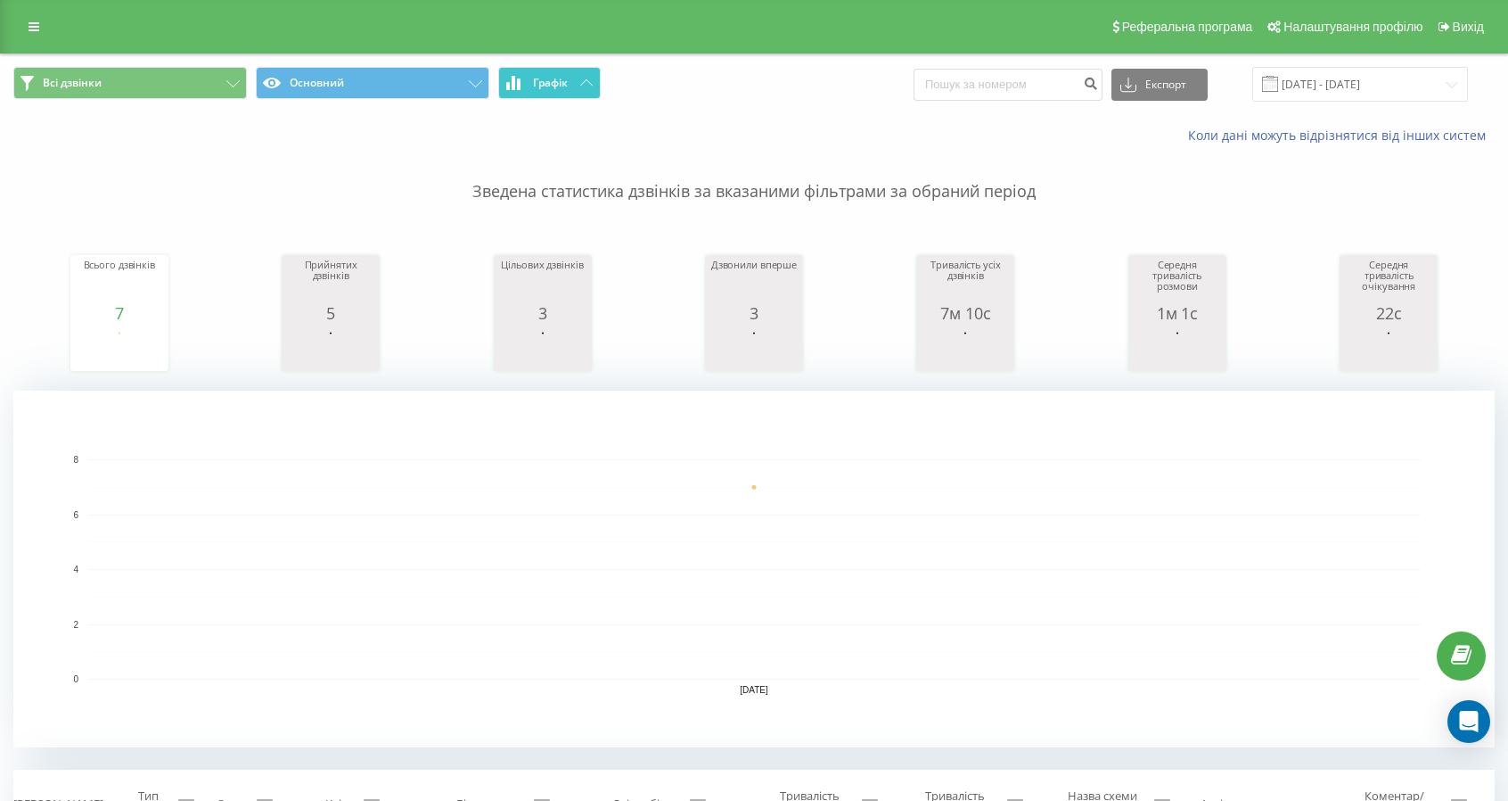
click at [563, 84] on span "Графік" at bounding box center [550, 83] width 35 height 12
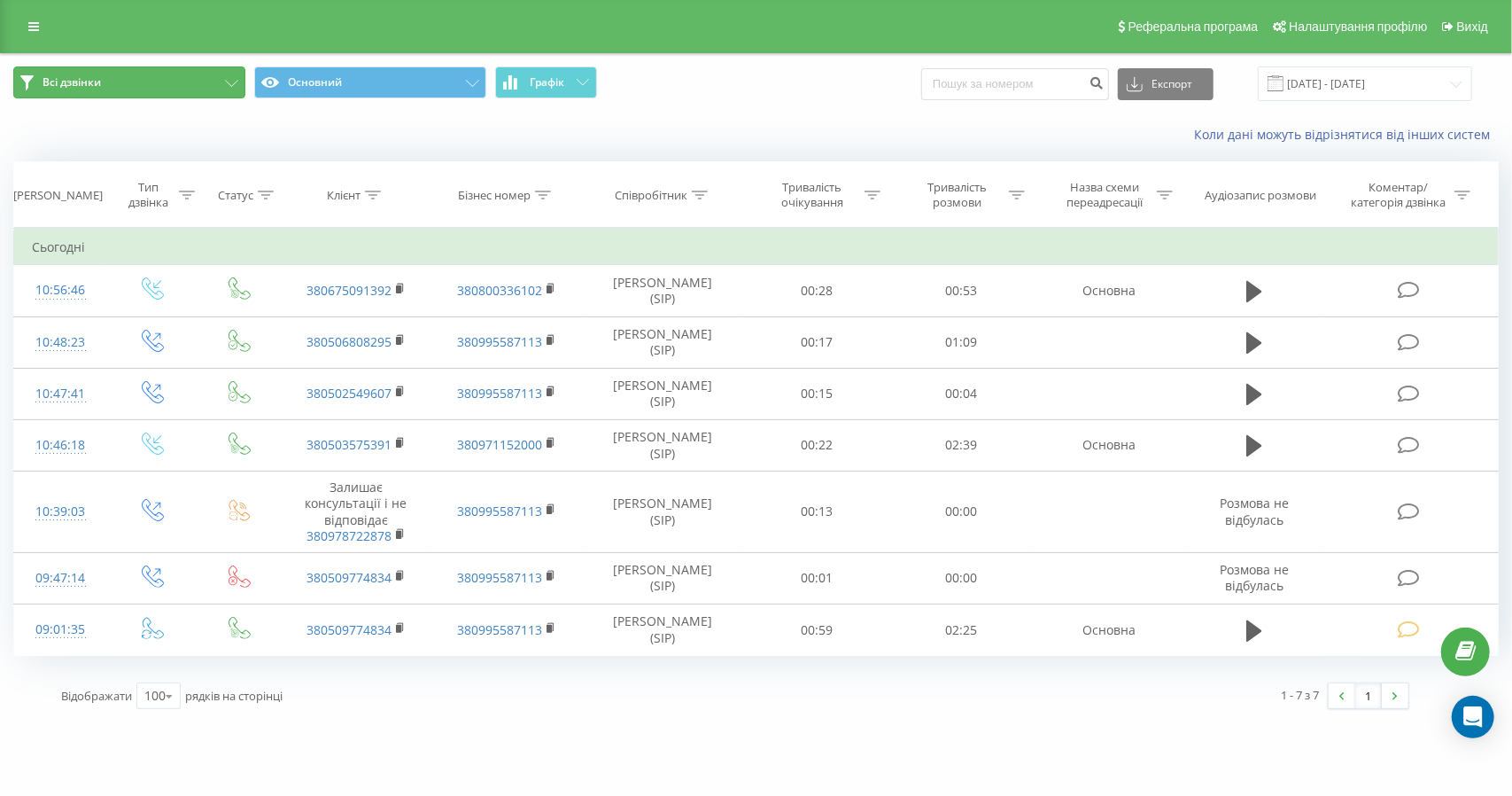
click at [34, 80] on button "Всі дзвінки" at bounding box center [129, 82] width 232 height 32
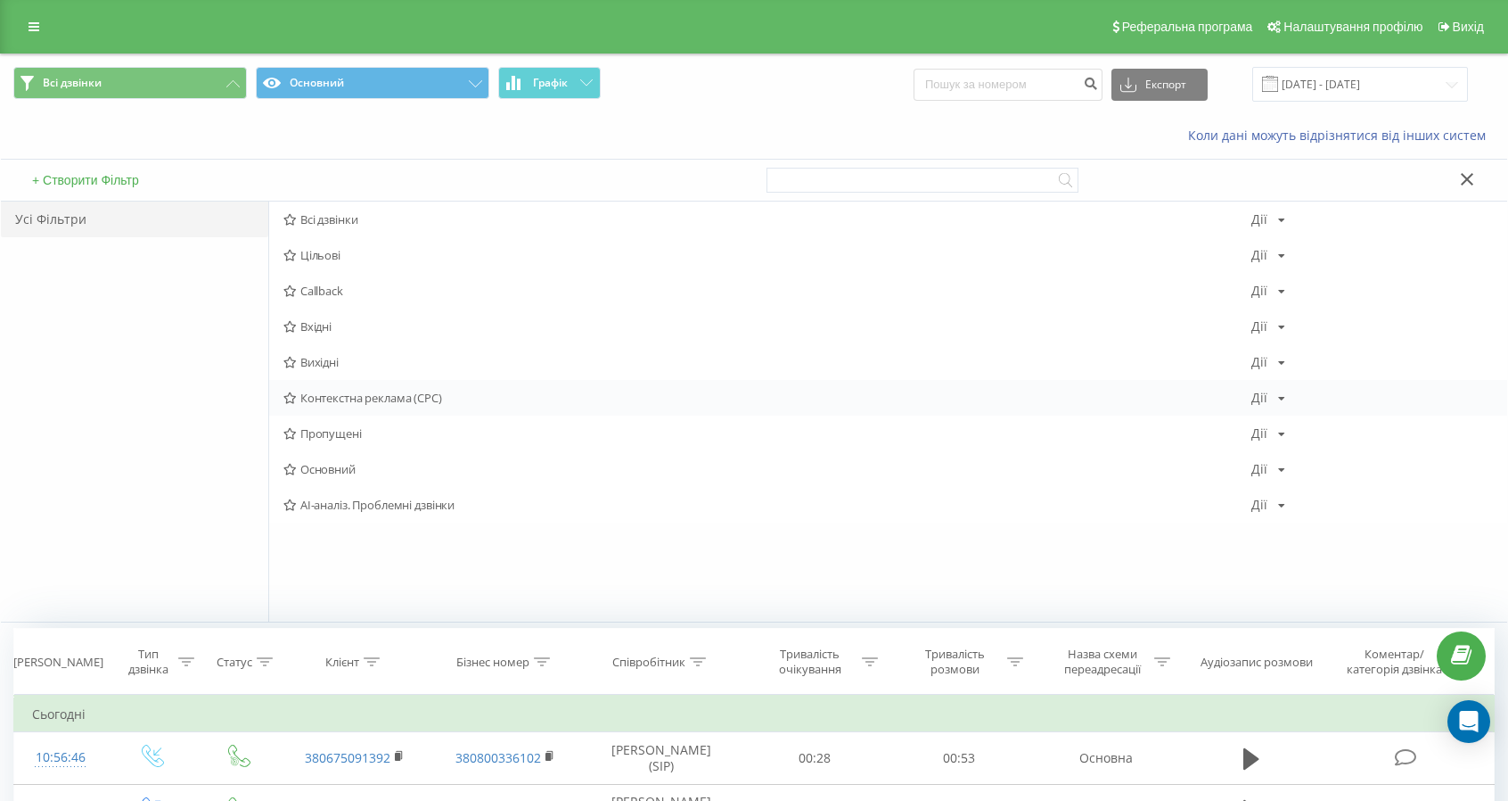
click at [392, 400] on span "Контекстна реклама (CPC)" at bounding box center [767, 397] width 968 height 12
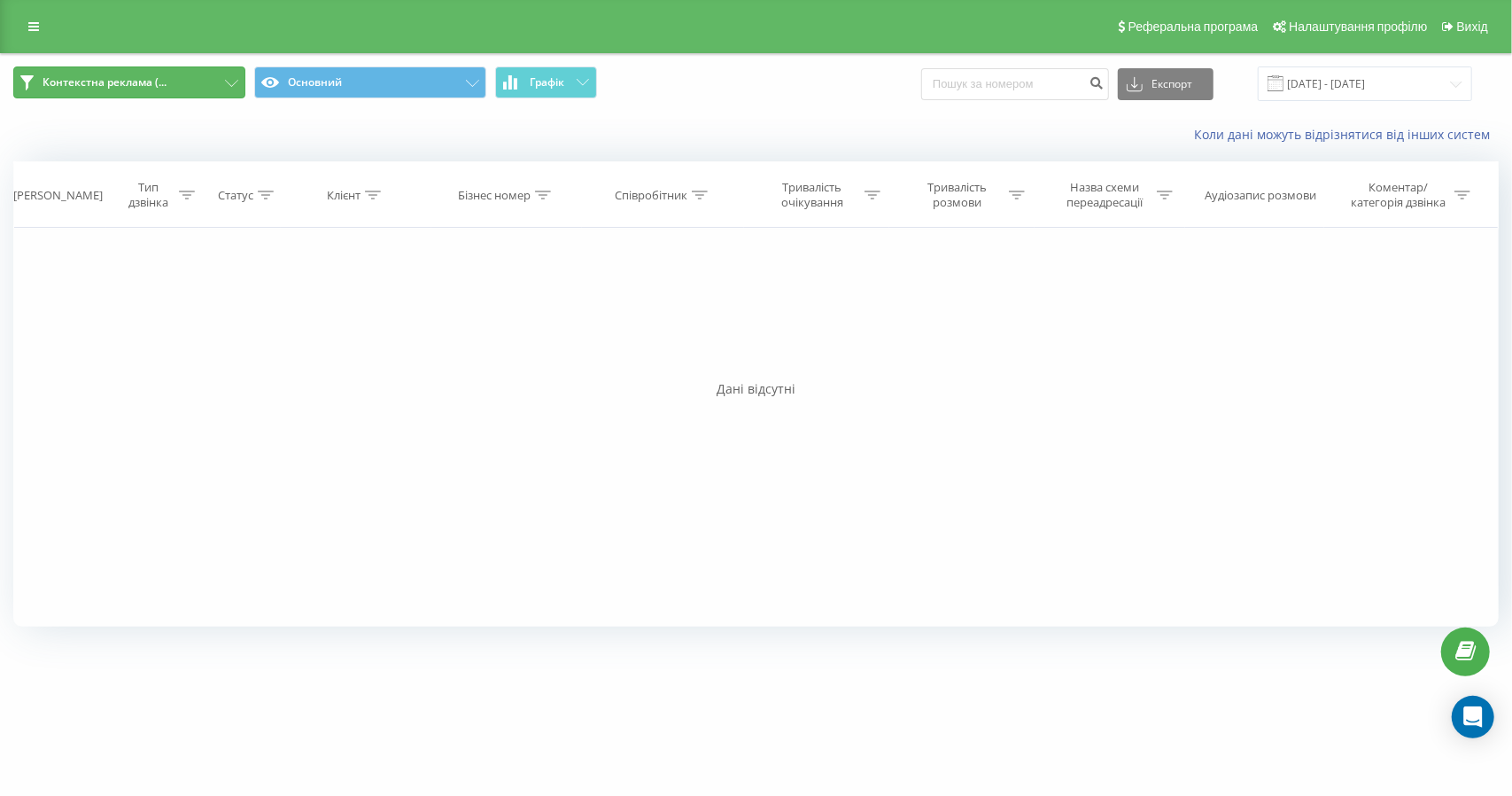
click at [85, 80] on span "Контекстна реклама (..." at bounding box center [104, 82] width 124 height 14
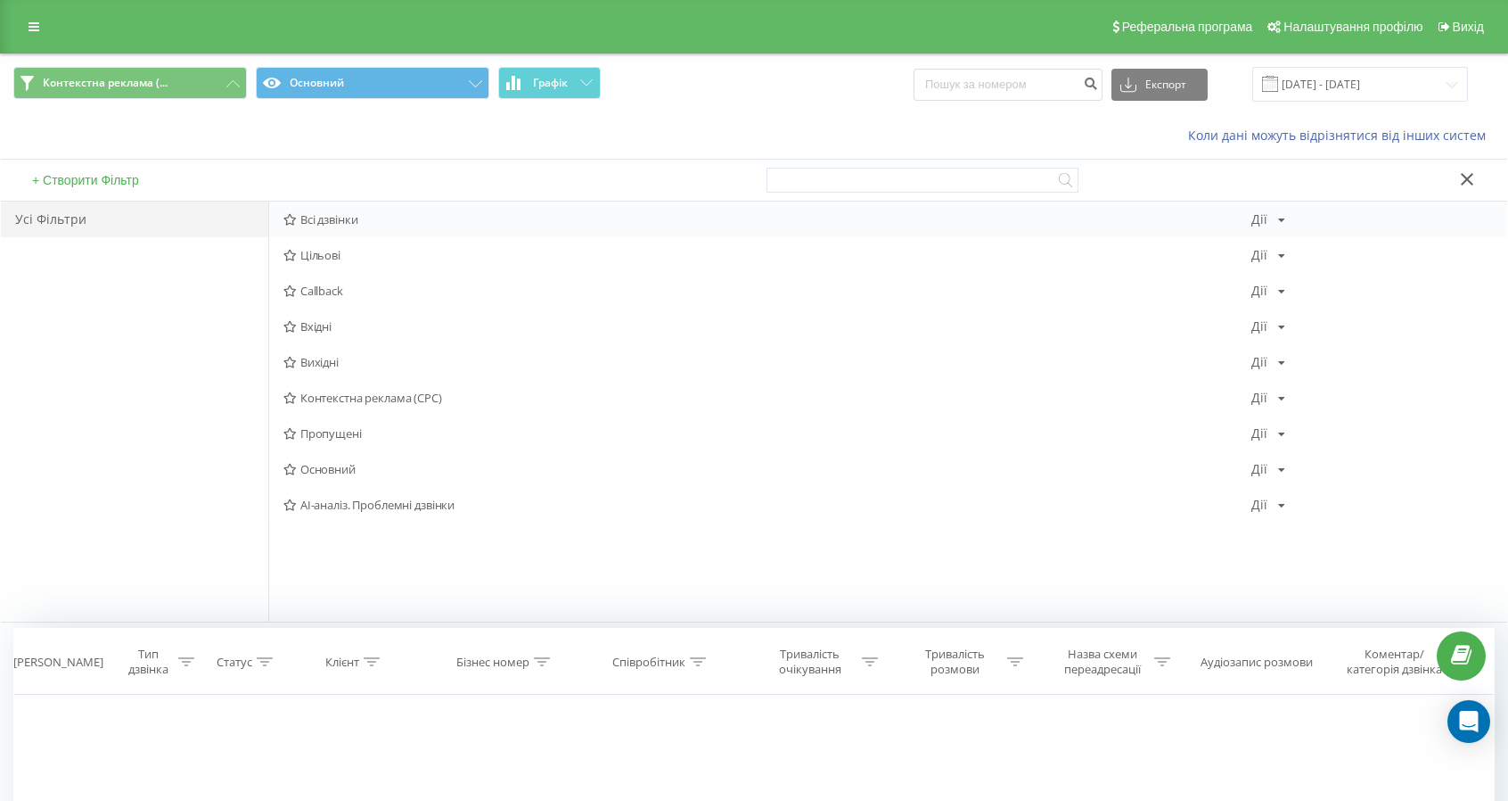
click at [317, 220] on span "Всі дзвінки" at bounding box center [767, 219] width 968 height 12
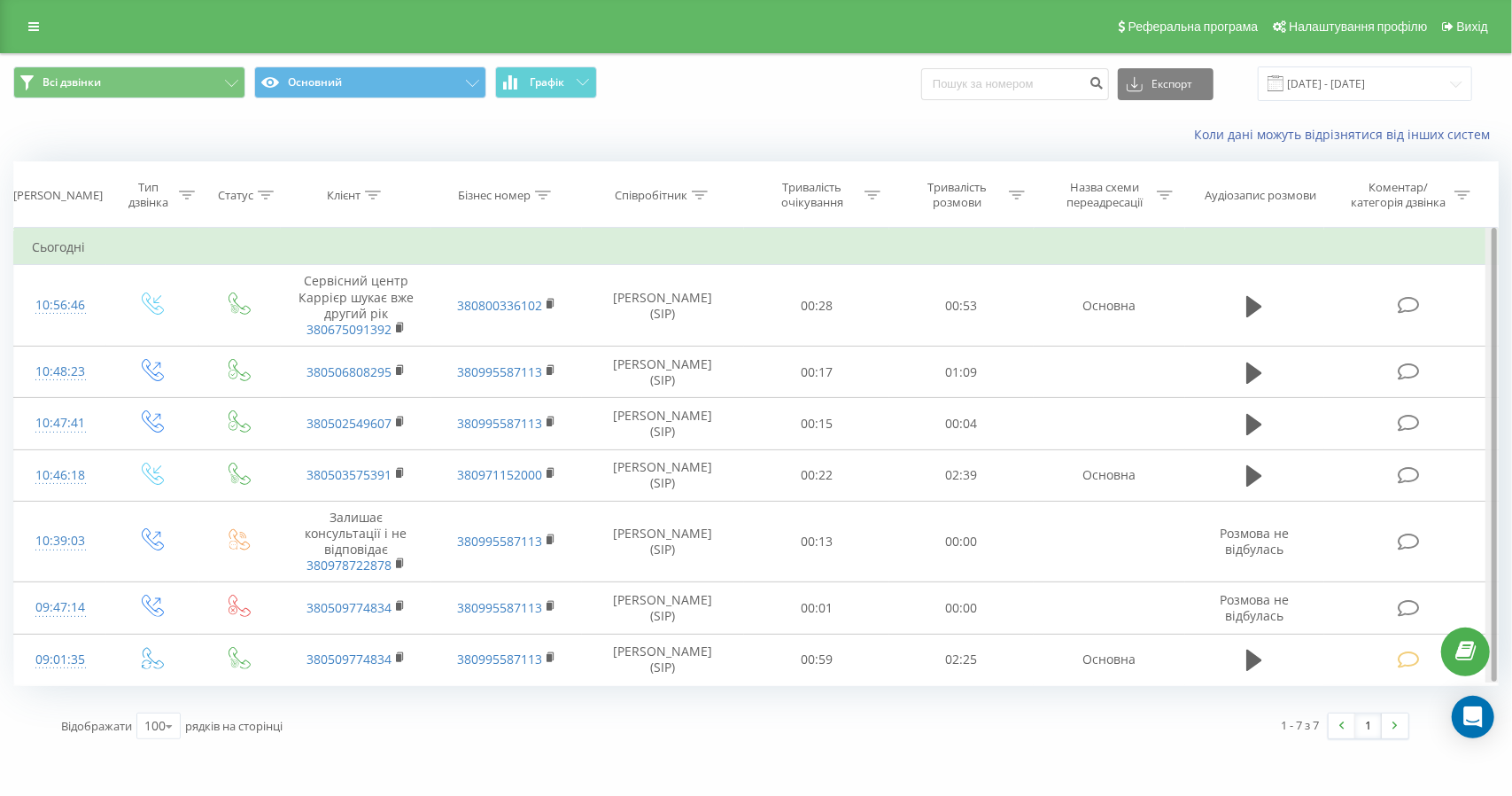
drag, startPoint x: 1496, startPoint y: 277, endPoint x: 1500, endPoint y: 306, distance: 29.3
click at [1500, 306] on div "Всі дзвінки Основний Графік Експорт .csv .xls .xlsx 20.08.2025 - 20.08.2025 Кол…" at bounding box center [756, 401] width 1512 height 699
drag, startPoint x: 1496, startPoint y: 279, endPoint x: 1509, endPoint y: 484, distance: 205.4
click at [1509, 484] on div "Всі дзвінки Основний Графік Експорт .csv .xls .xlsx 20.08.2025 - 20.08.2025 Кол…" at bounding box center [756, 401] width 1512 height 699
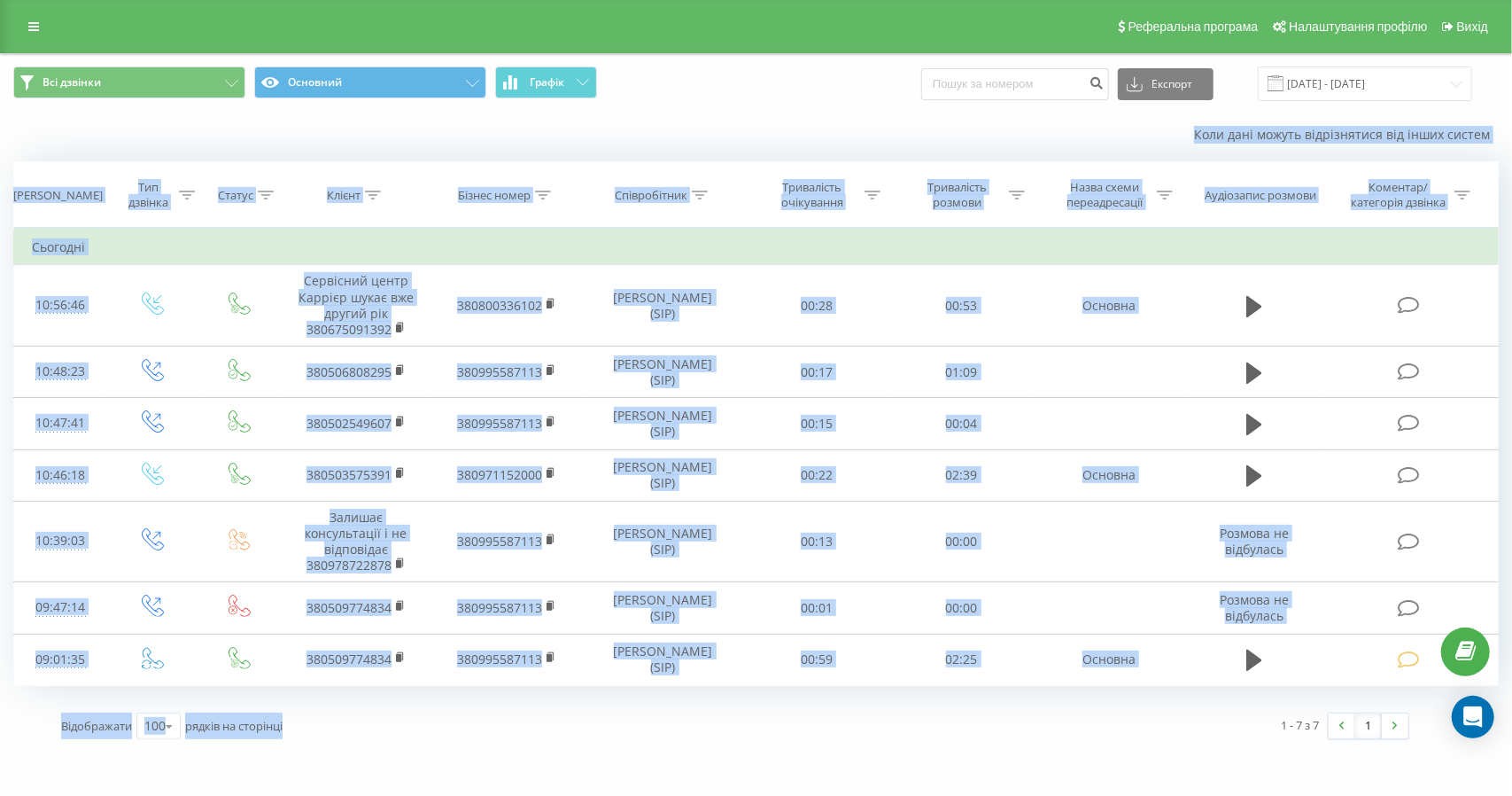
drag, startPoint x: 21, startPoint y: 142, endPoint x: 1066, endPoint y: 731, distance: 1199.6
click at [1092, 722] on div "Всі дзвінки Основний Графік Експорт .csv .xls .xlsx 20.08.2025 - 20.08.2025 Кол…" at bounding box center [755, 402] width 1485 height 698
click at [913, 752] on div "air-conditioner.ua Проекти air-conditioner.ua Дашборд Центр звернень Журнал дзв…" at bounding box center [756, 398] width 1512 height 796
